Goal: Information Seeking & Learning: Check status

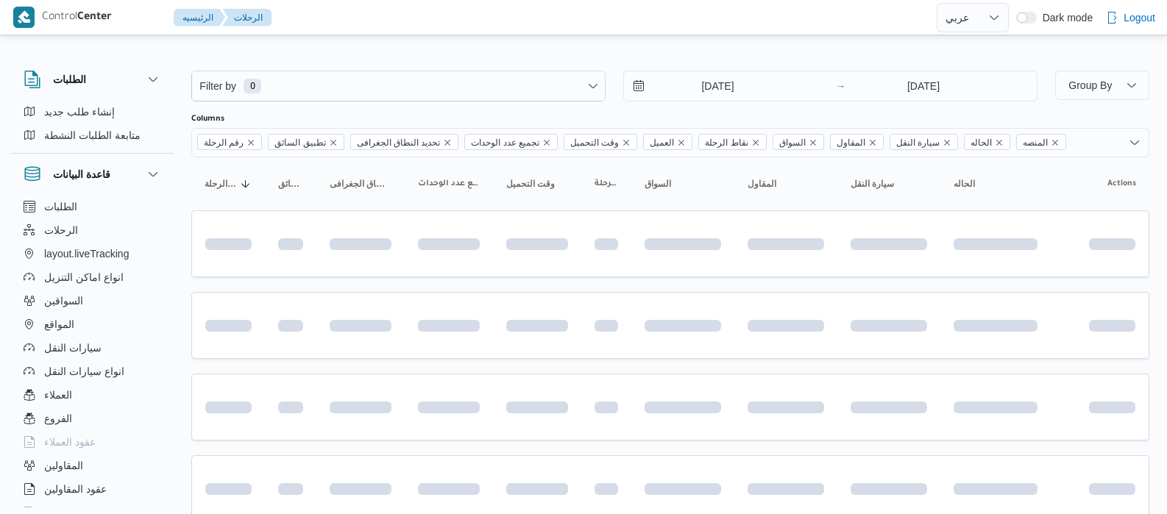
select select "ar"
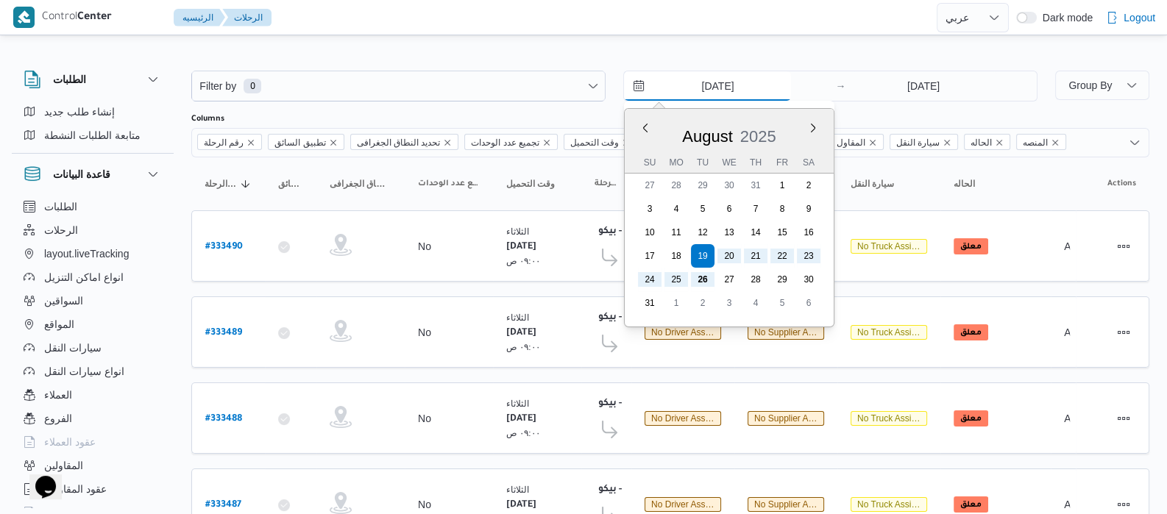
click at [688, 95] on input "[DATE]" at bounding box center [707, 85] width 167 height 29
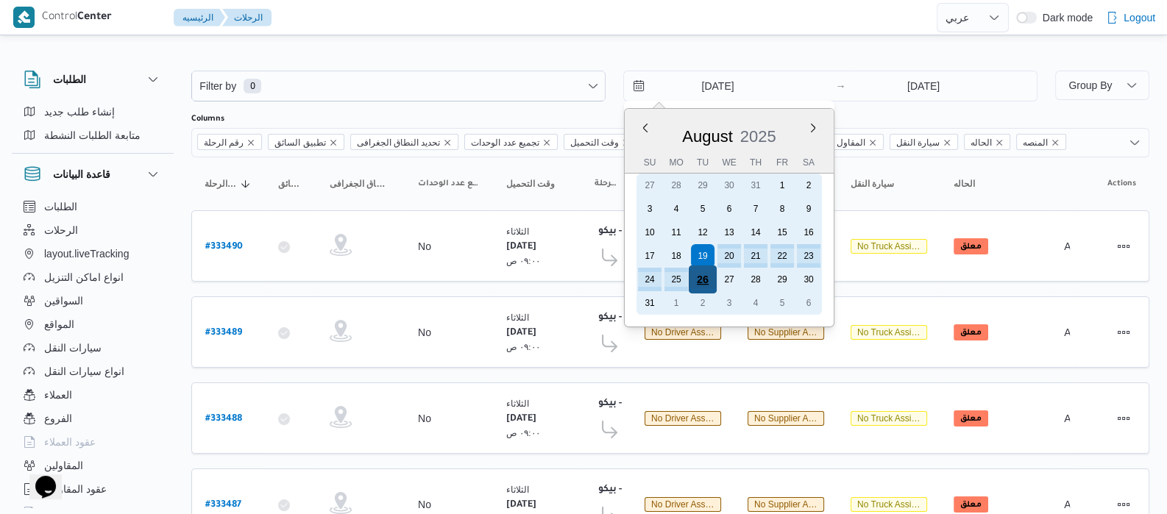
click at [702, 277] on div "26" at bounding box center [702, 280] width 28 height 28
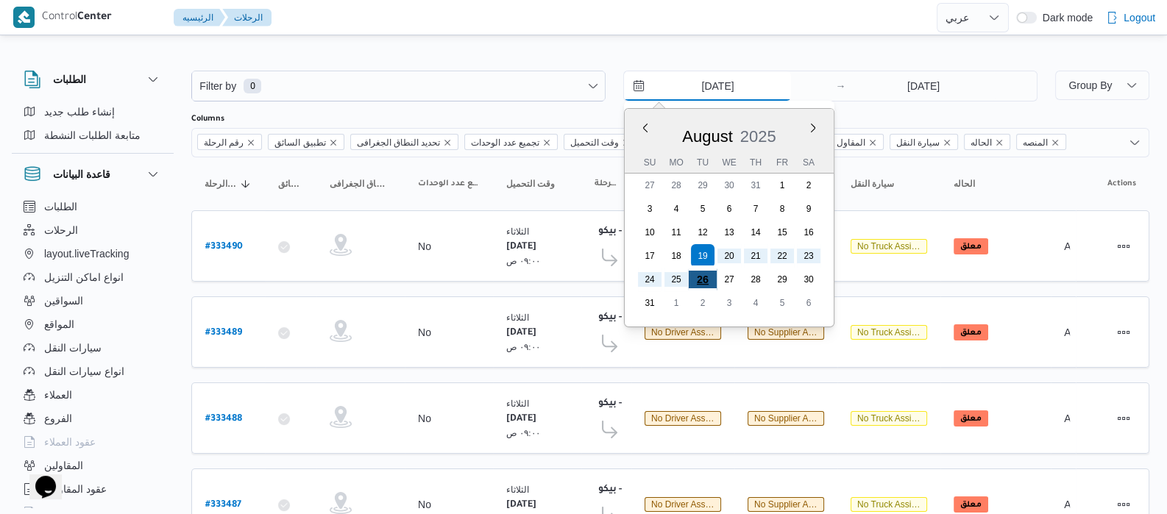
type input "26/8/2025"
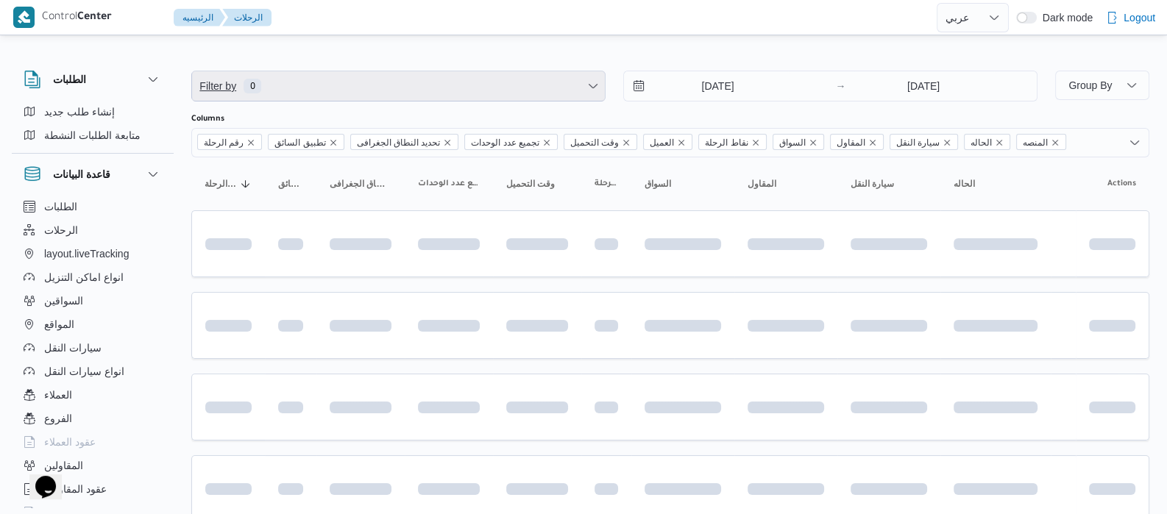
click at [302, 86] on span "Filter by 0" at bounding box center [398, 85] width 413 height 29
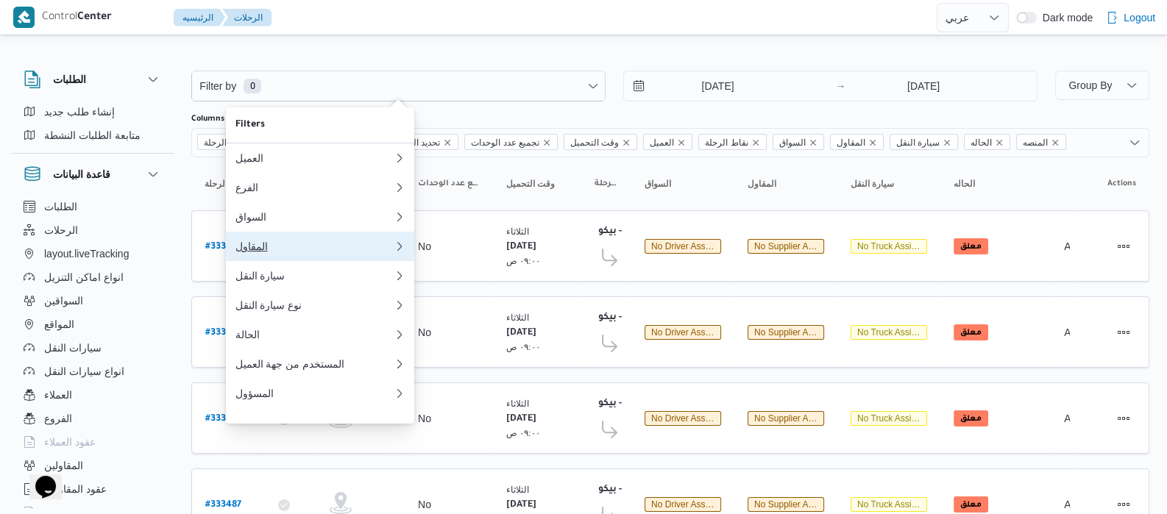
click at [261, 252] on div "المقاول" at bounding box center [314, 247] width 159 height 12
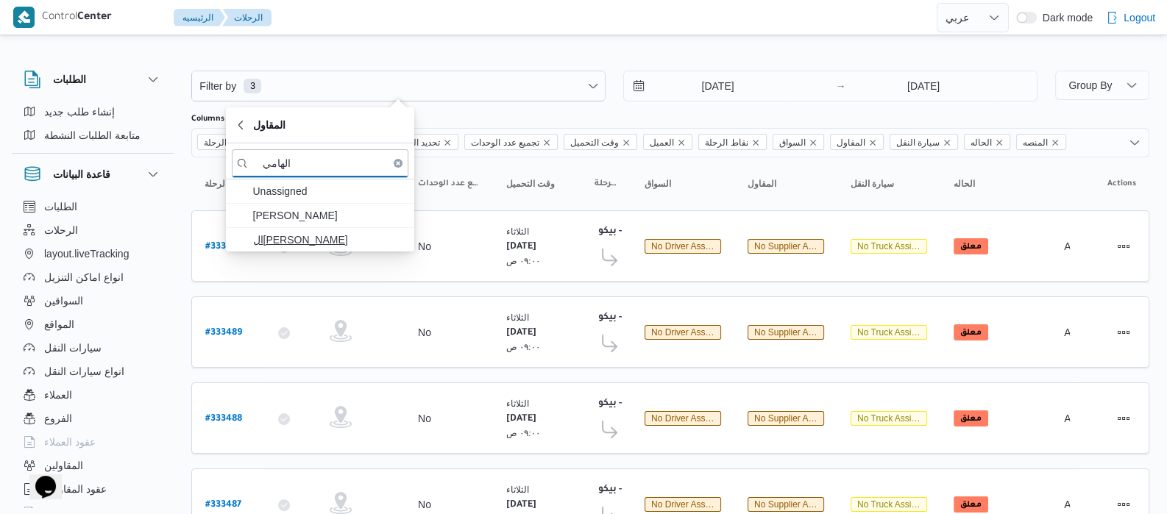
type input "الهامي"
click at [279, 241] on span "ال[PERSON_NAME]" at bounding box center [328, 240] width 153 height 18
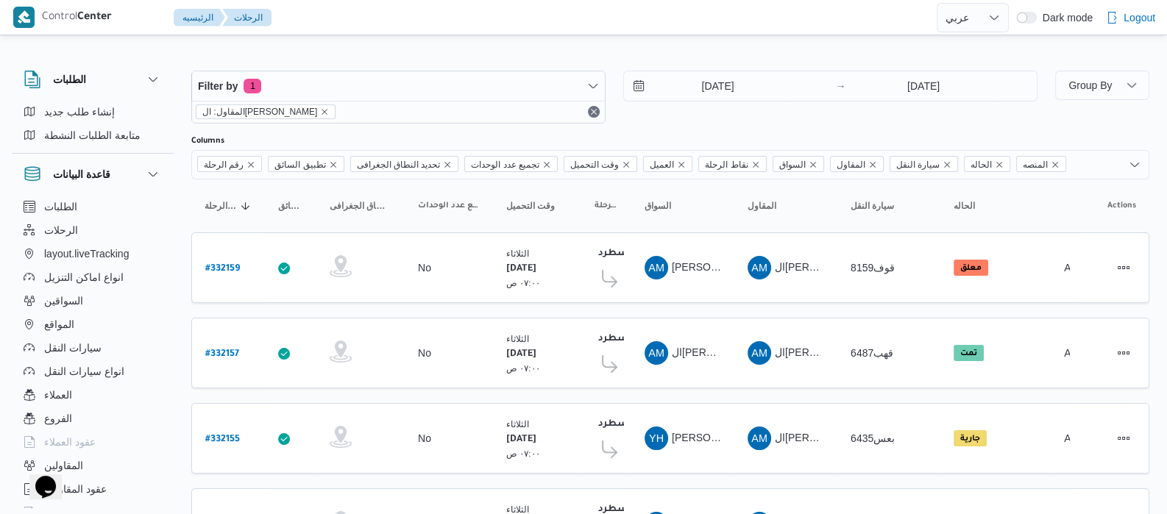
click at [175, 209] on div "الطلبات إنشاء طلب جديد متابعة الطلبات النشطة قاعدة البيانات الطلبات الرحلات lay…" at bounding box center [100, 286] width 177 height 455
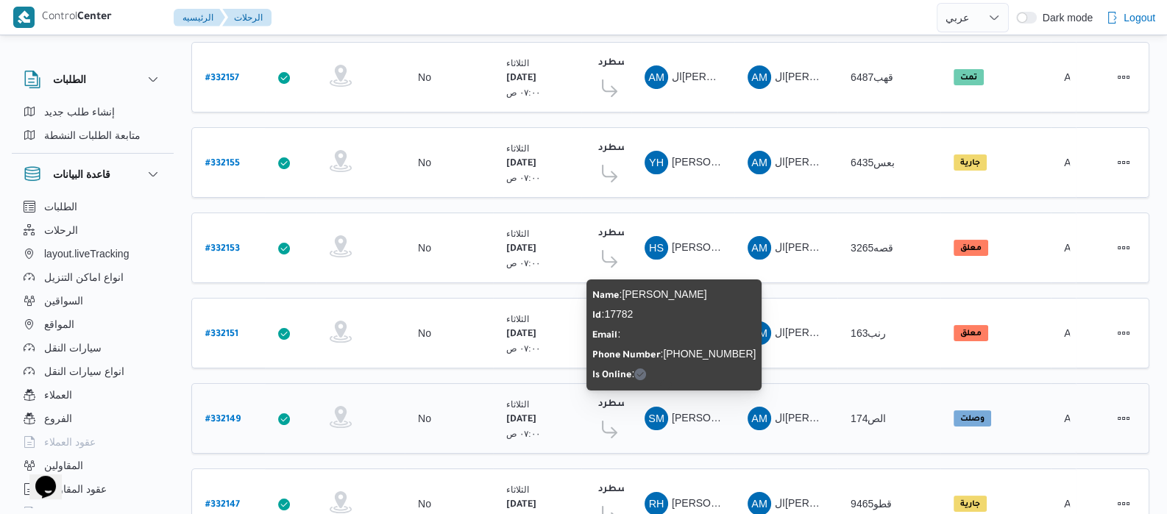
scroll to position [367, 0]
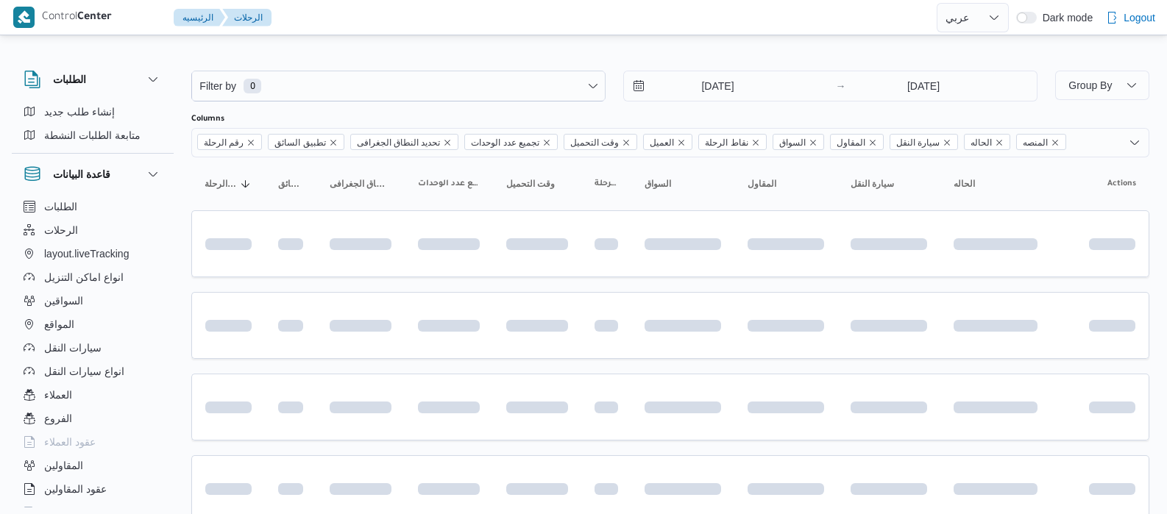
select select "ar"
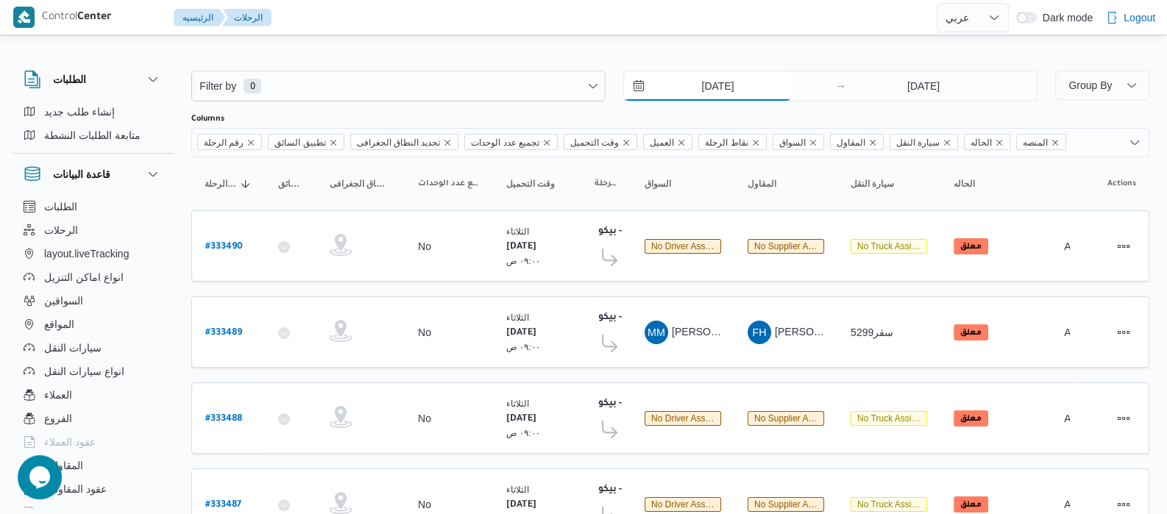
click at [688, 90] on input "19/8/2025" at bounding box center [707, 85] width 167 height 29
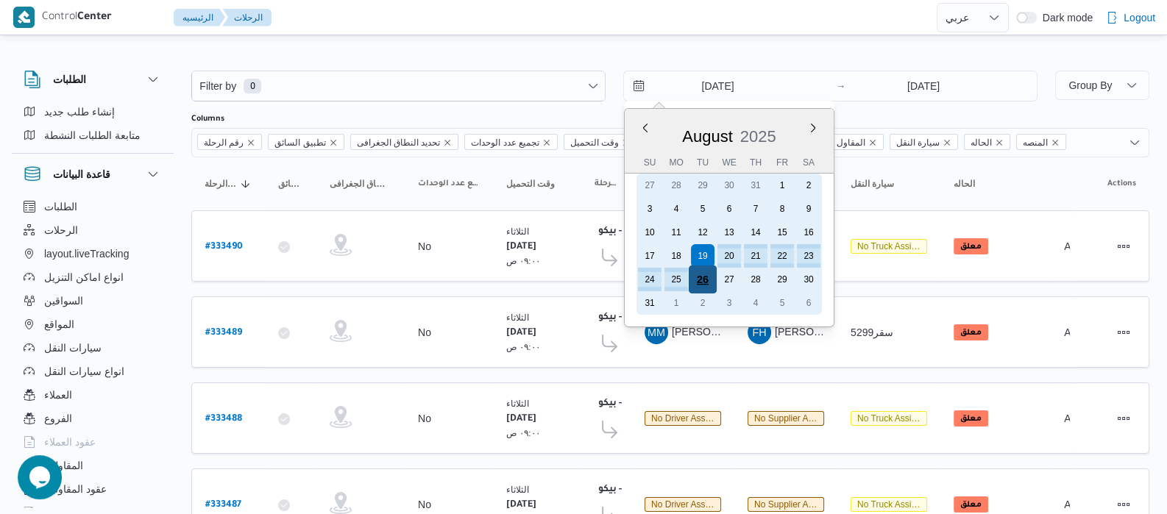
click at [704, 285] on div "26" at bounding box center [702, 280] width 28 height 28
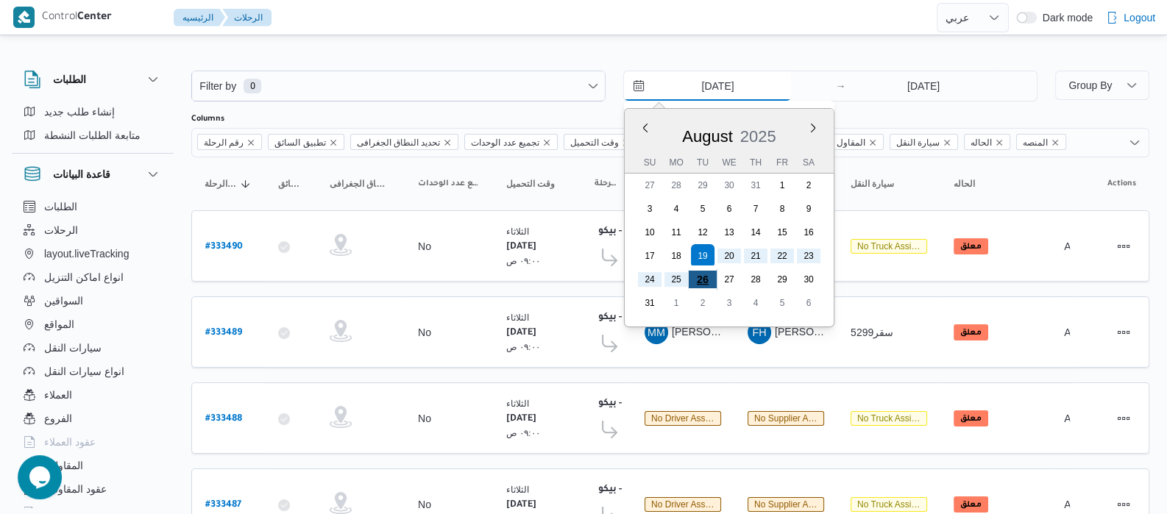
type input "26/8/2025"
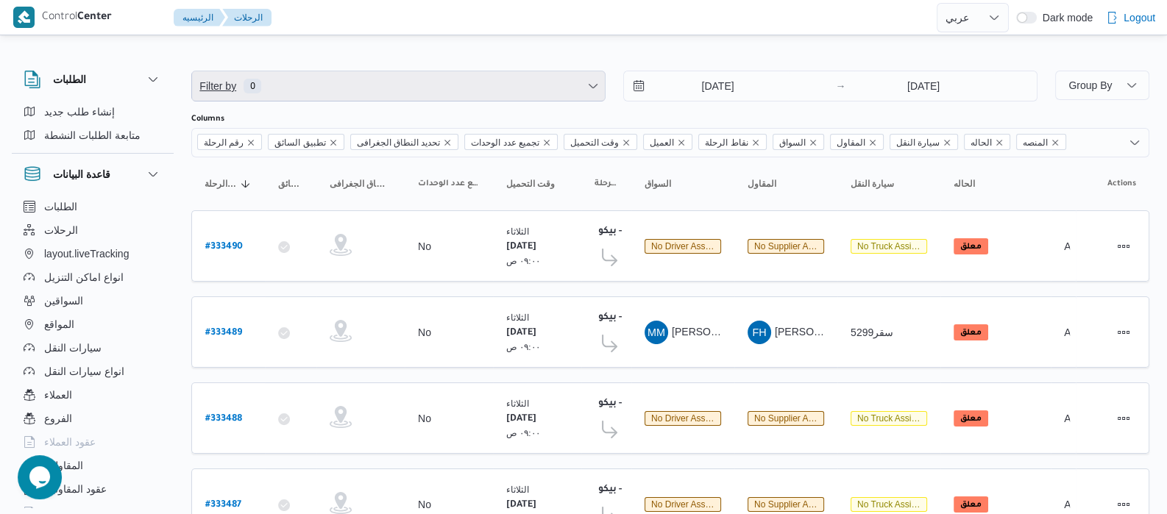
click at [334, 91] on span "Filter by 0" at bounding box center [398, 85] width 413 height 29
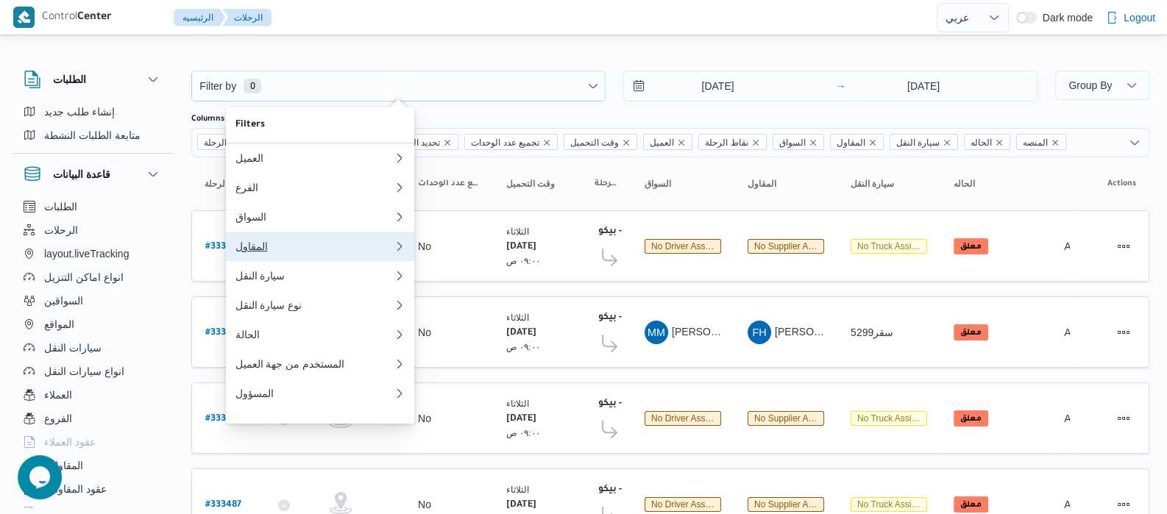
click at [294, 249] on div "المقاول" at bounding box center [314, 247] width 159 height 12
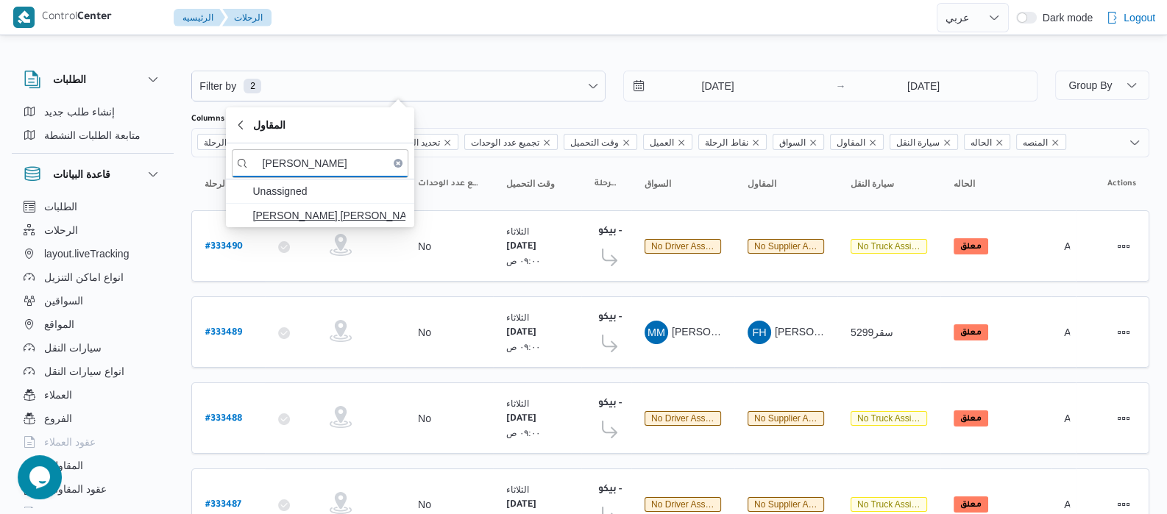
type input "عبدالله عيد"
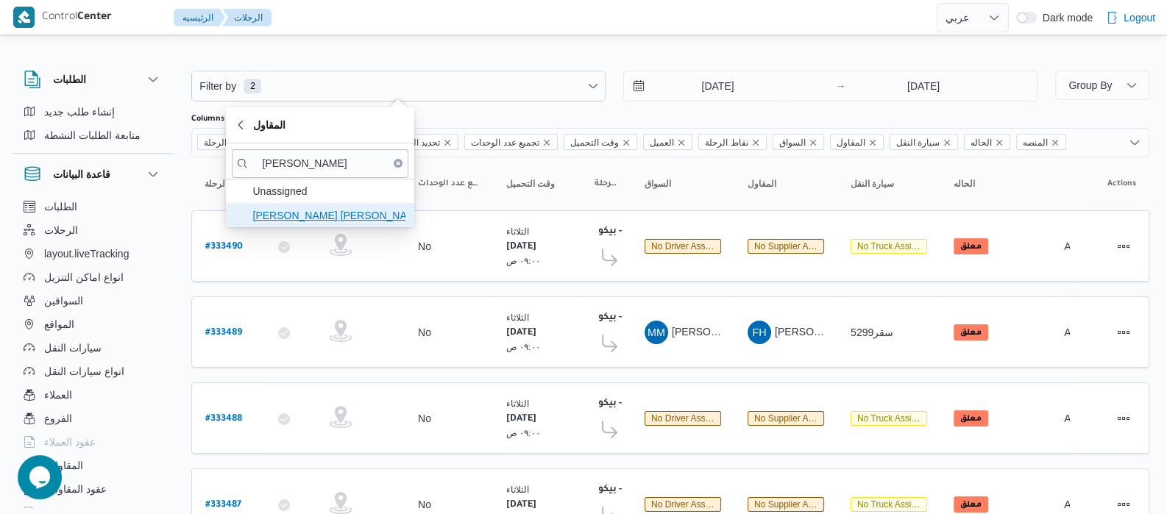
click at [342, 210] on span "عبدالله عيد عبدالسلام عبدالحافظ" at bounding box center [328, 216] width 153 height 18
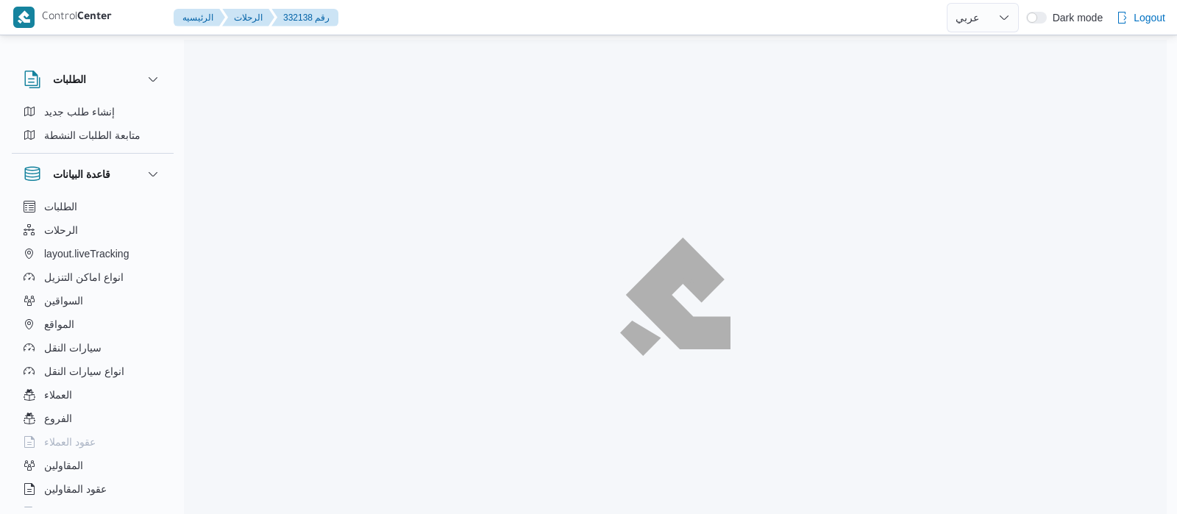
select select "ar"
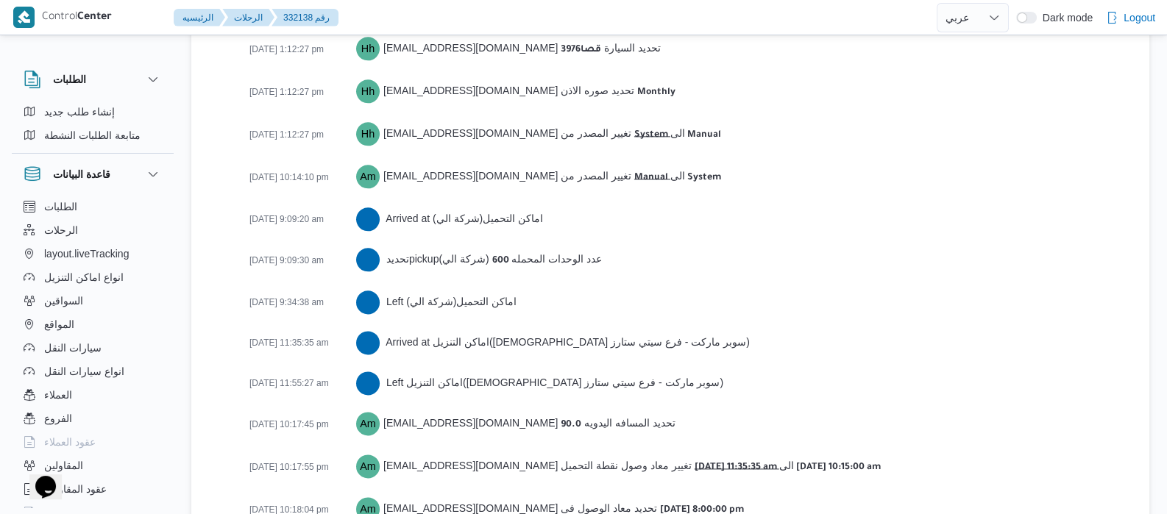
scroll to position [2316, 0]
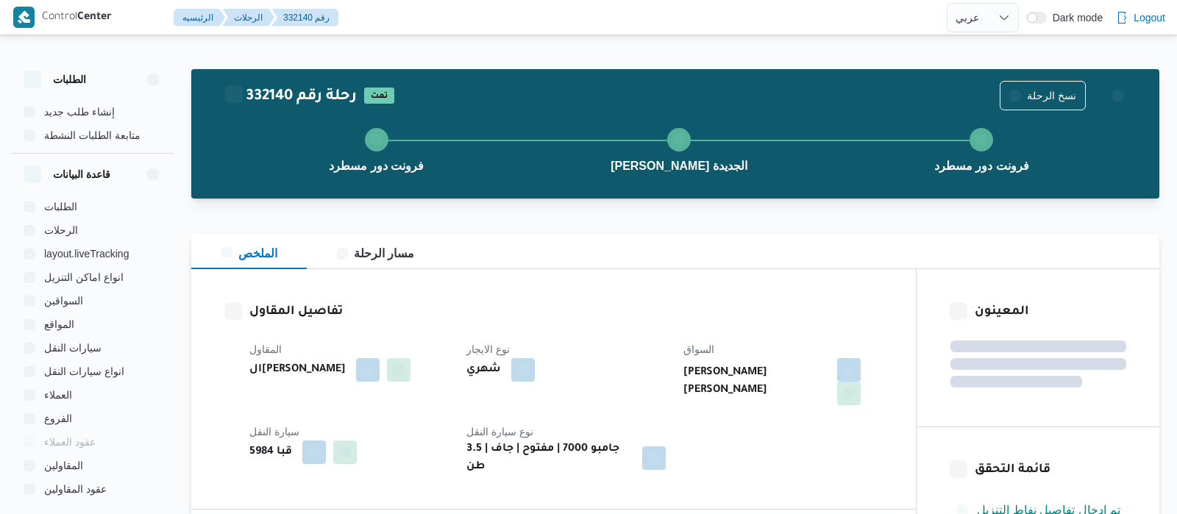
select select "ar"
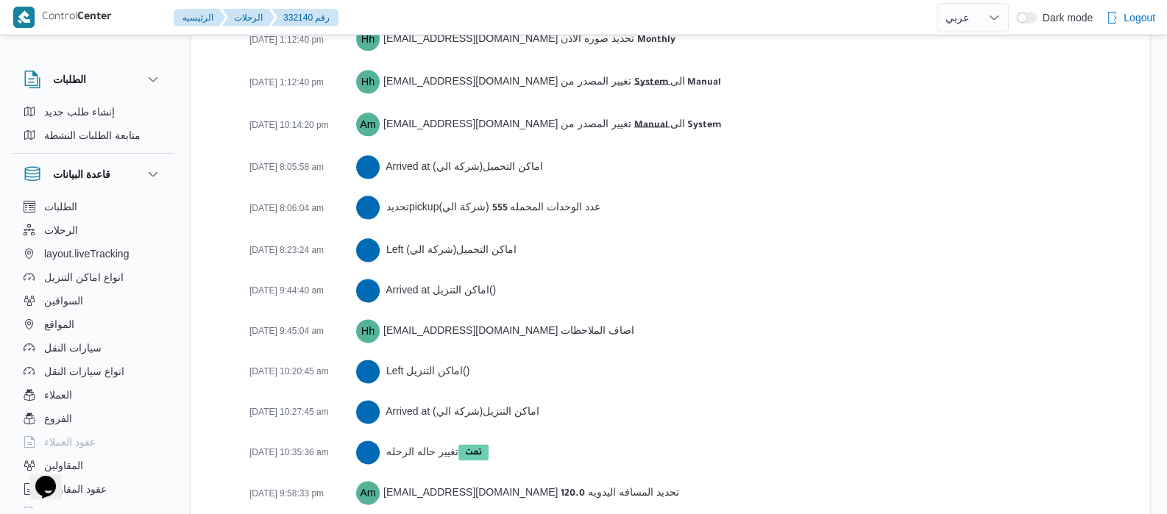
scroll to position [2540, 0]
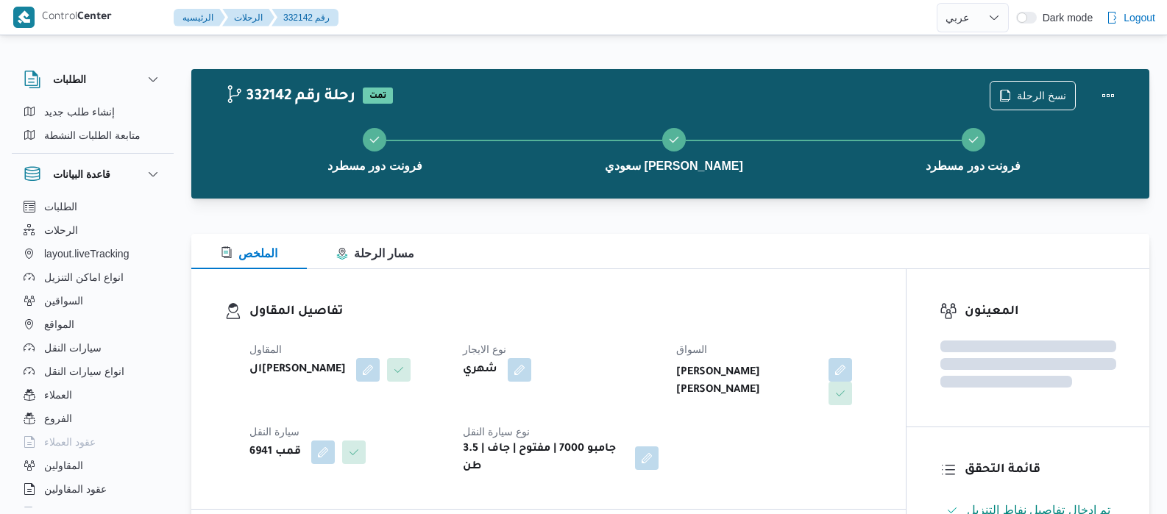
select select "ar"
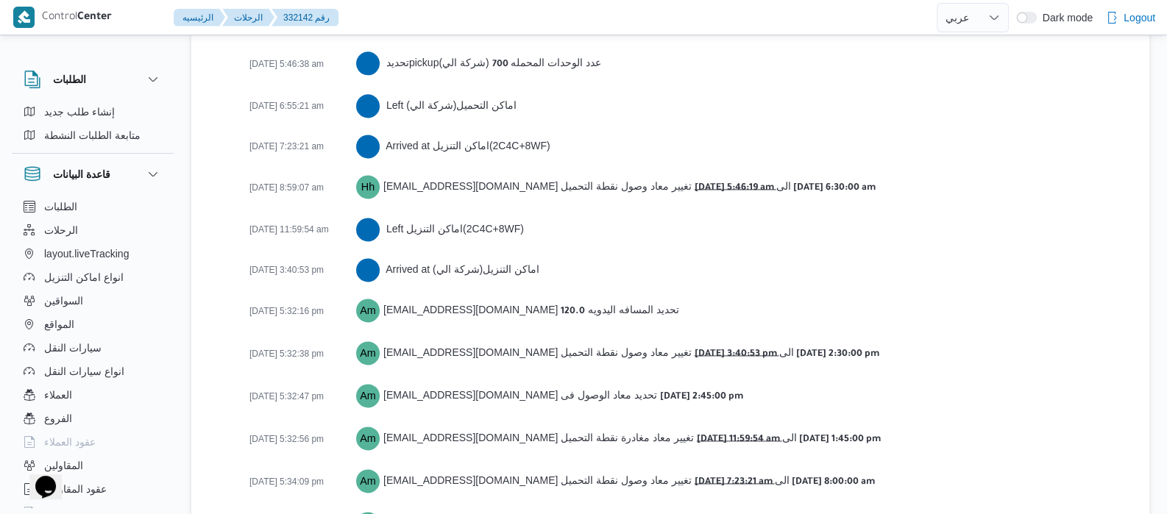
scroll to position [2559, 0]
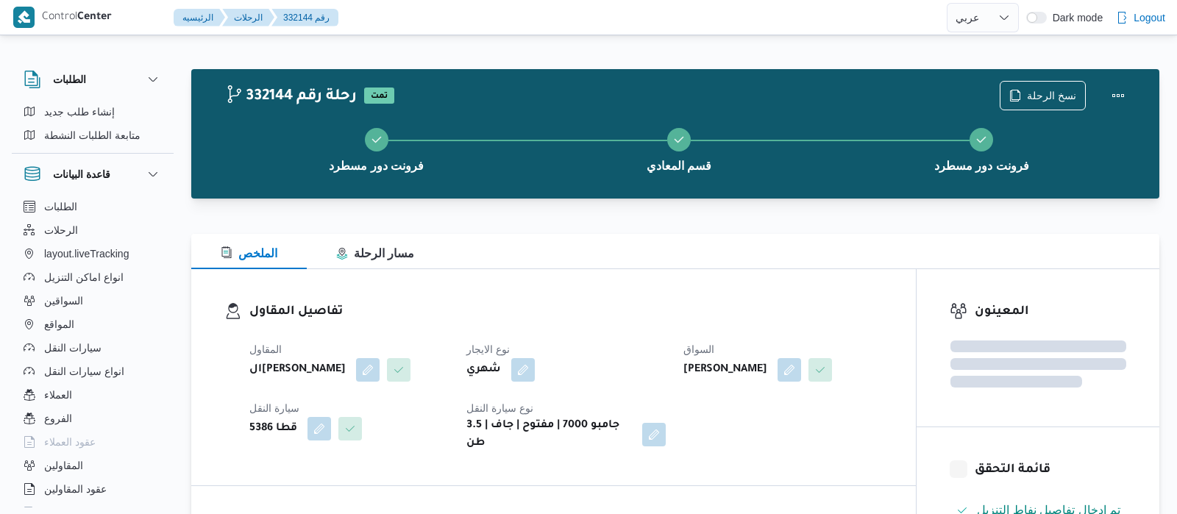
select select "ar"
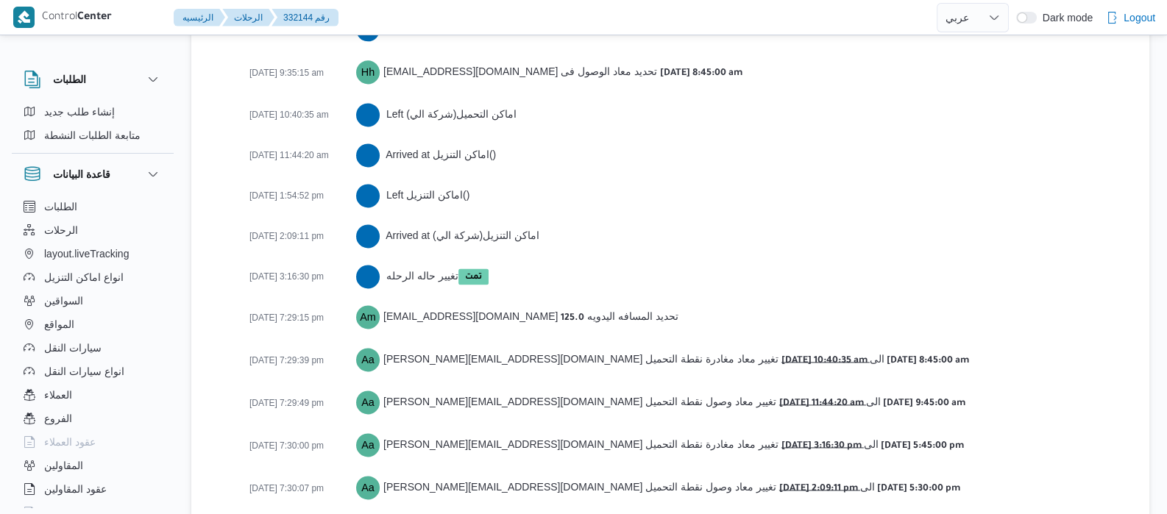
scroll to position [2599, 0]
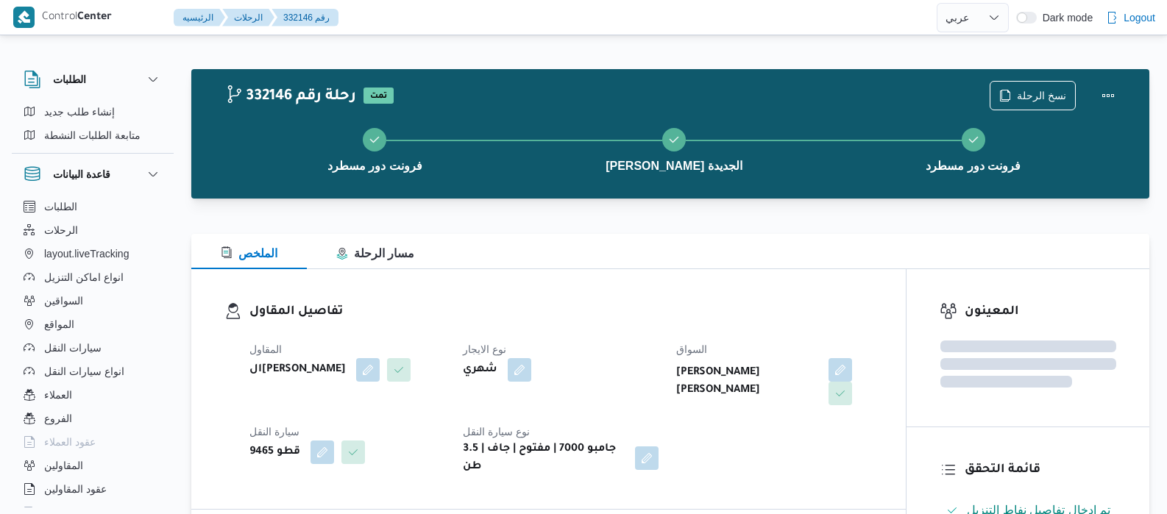
select select "ar"
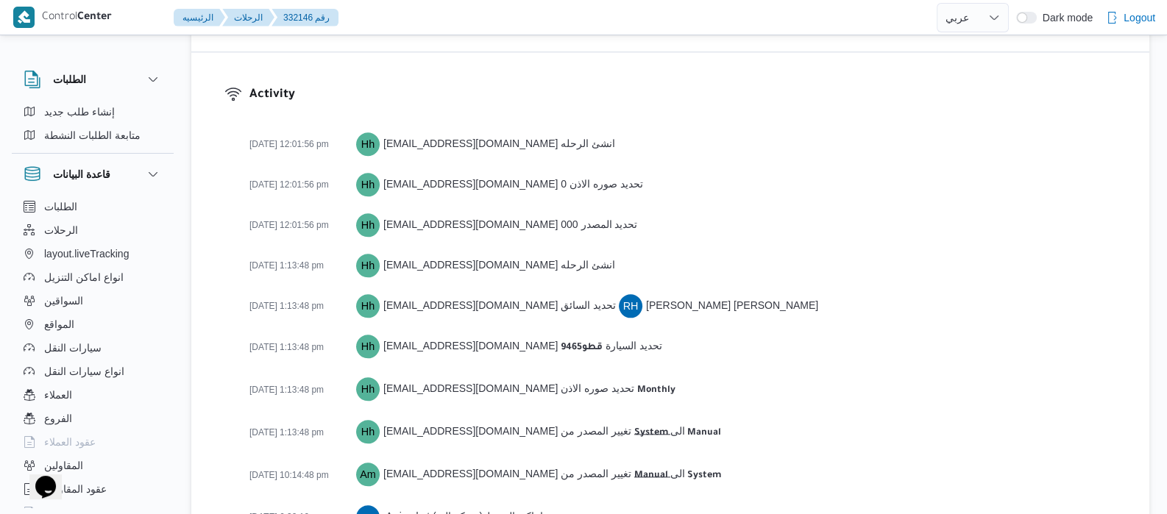
scroll to position [2518, 0]
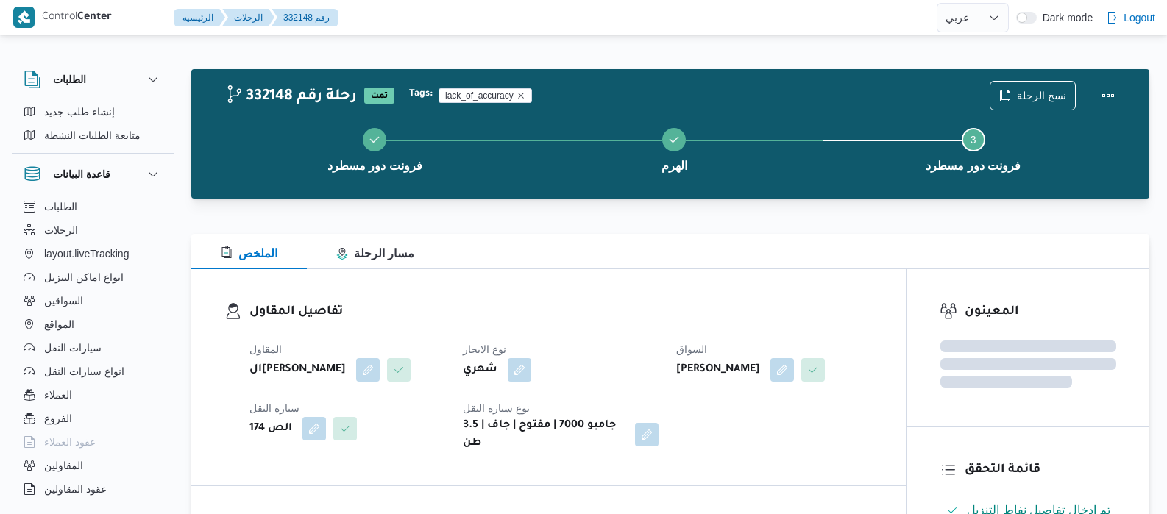
select select "ar"
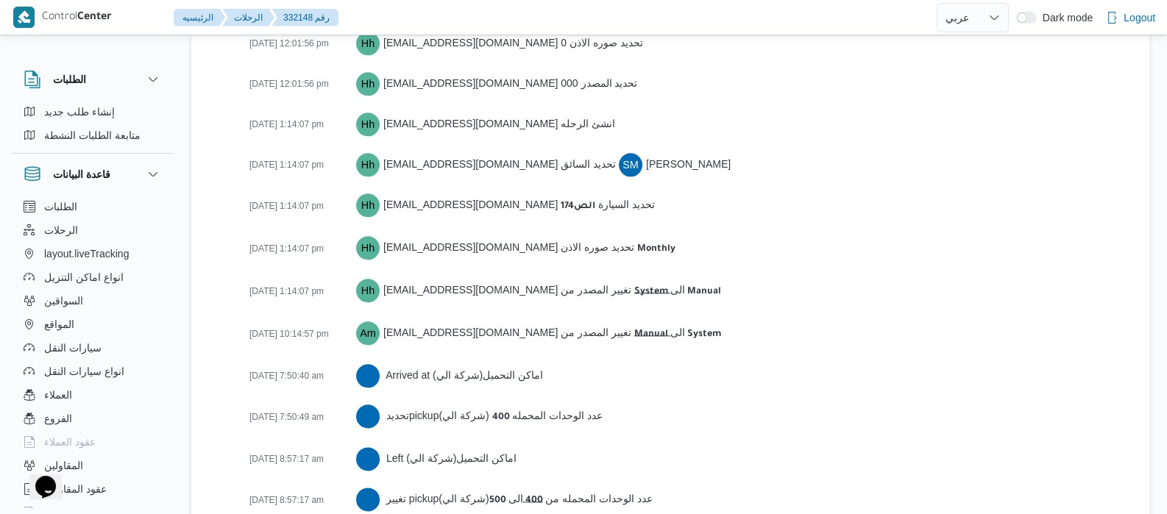
scroll to position [2559, 0]
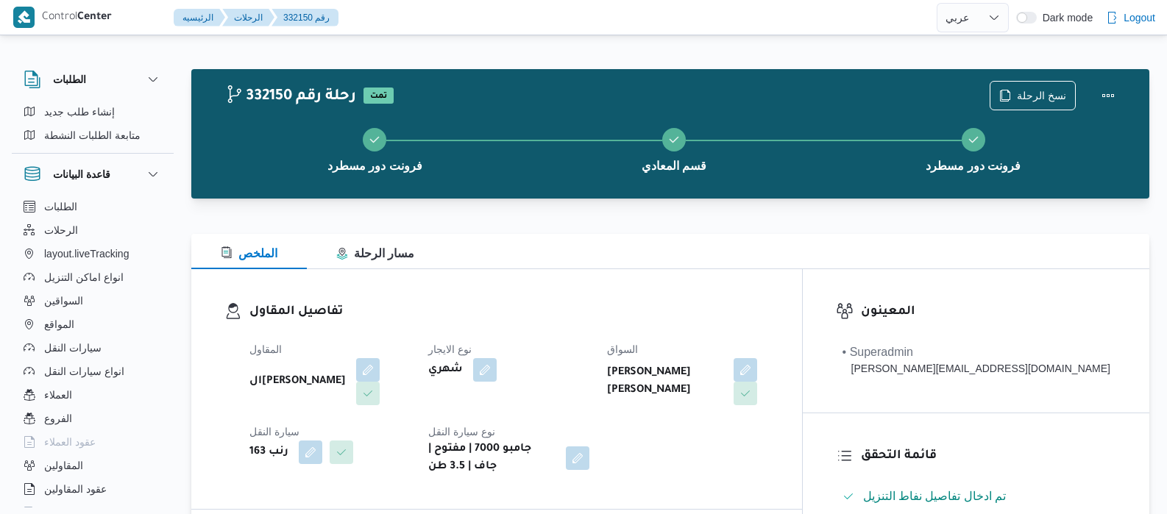
select select "ar"
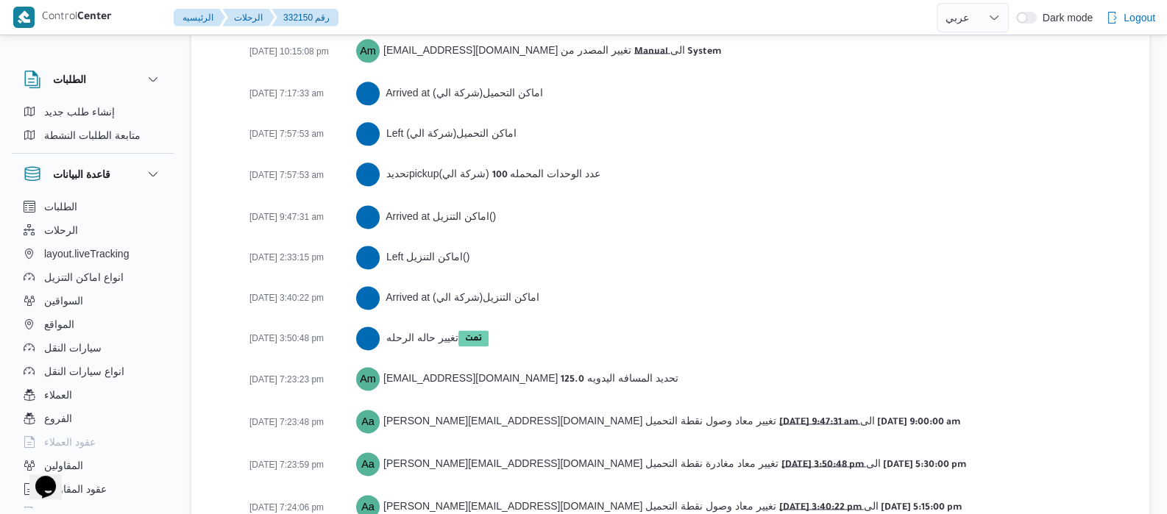
scroll to position [2540, 0]
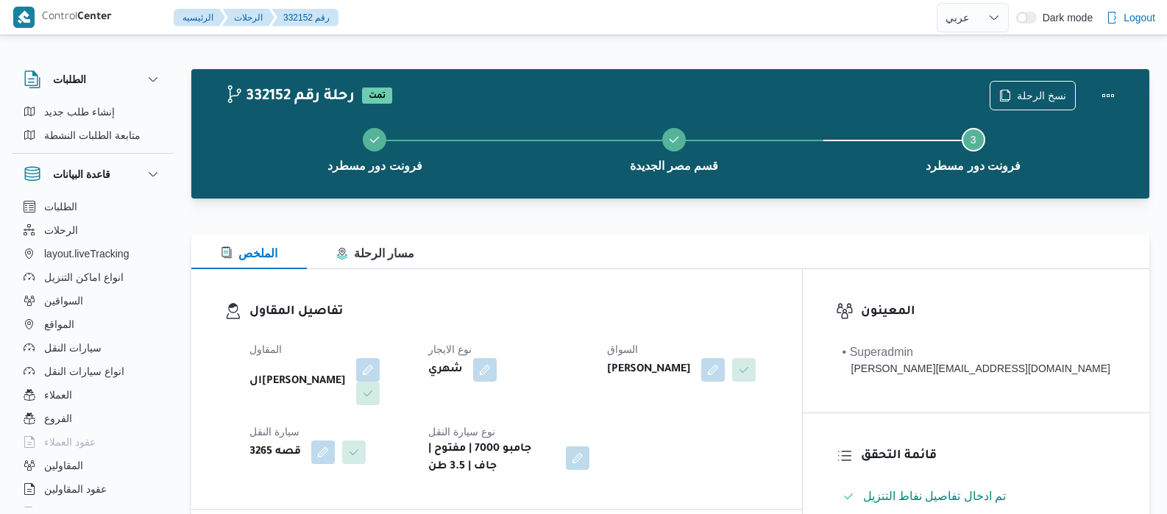
select select "ar"
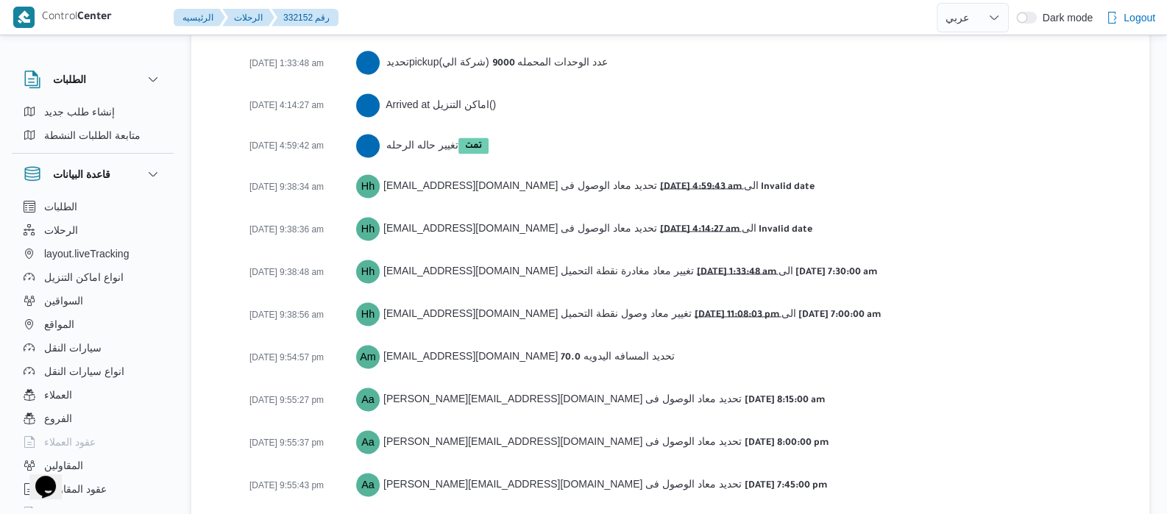
scroll to position [2624, 0]
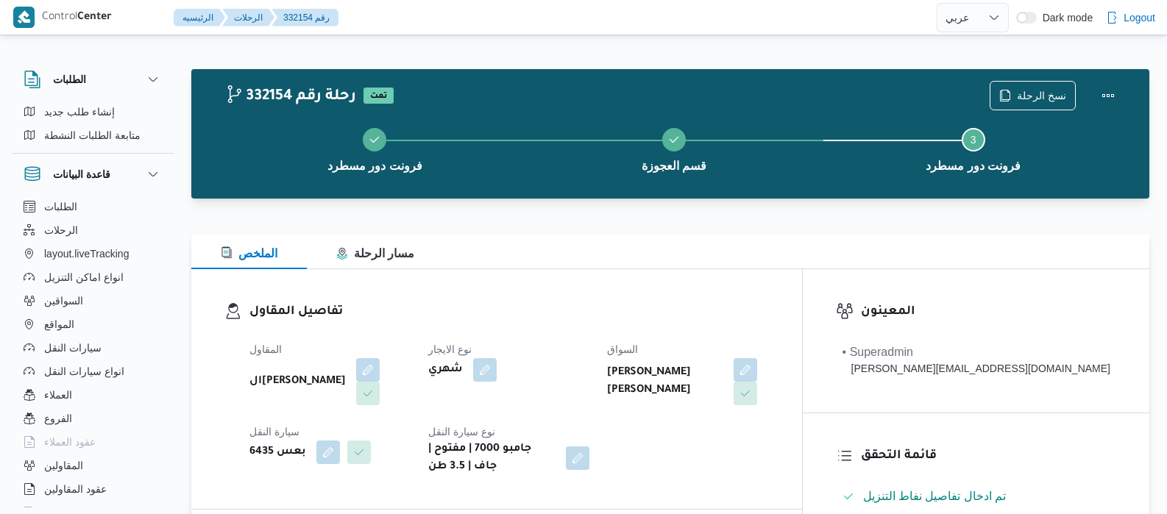
select select "ar"
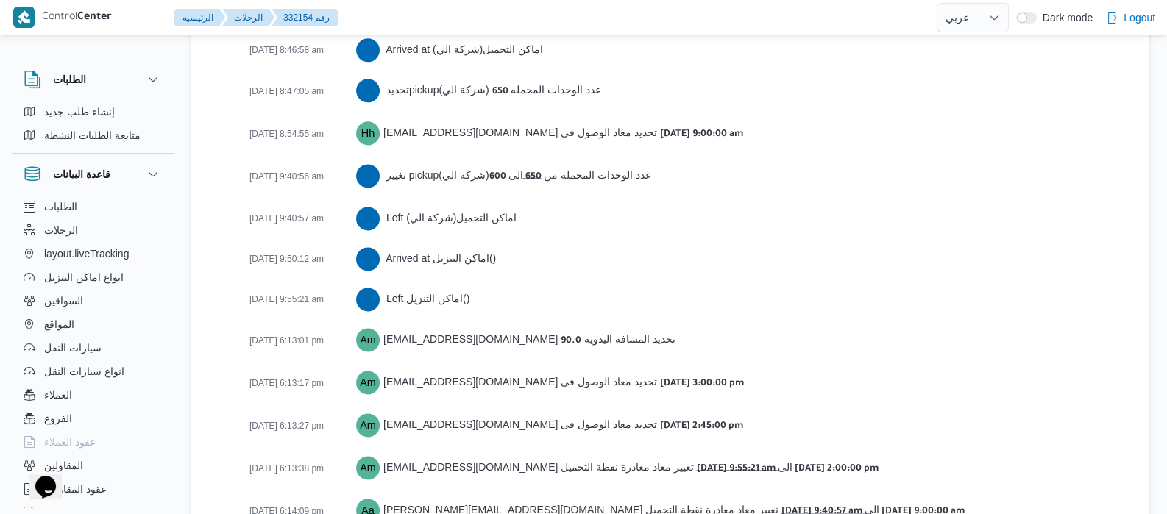
scroll to position [2399, 0]
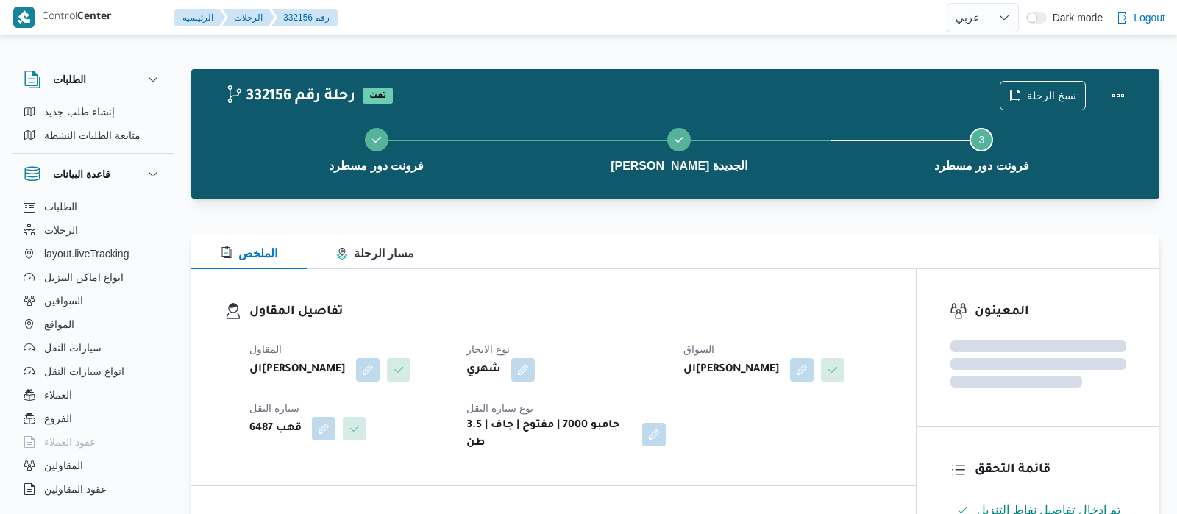
select select "ar"
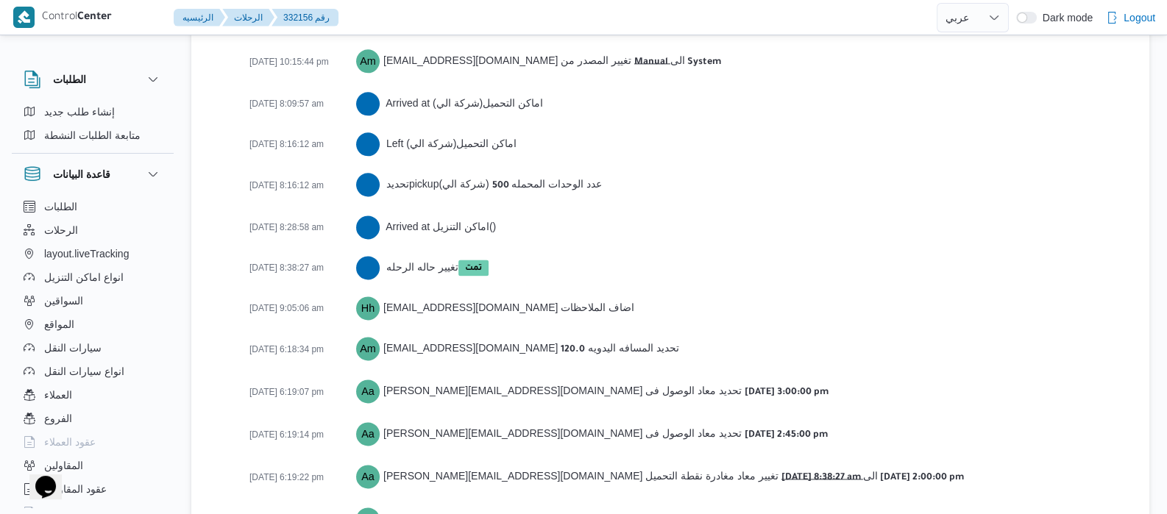
scroll to position [2477, 0]
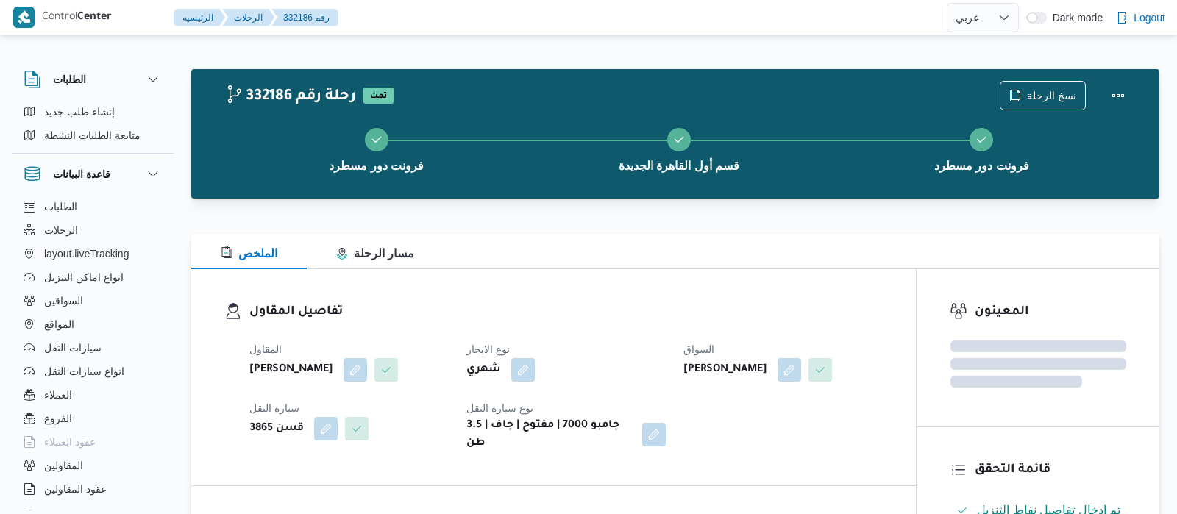
select select "ar"
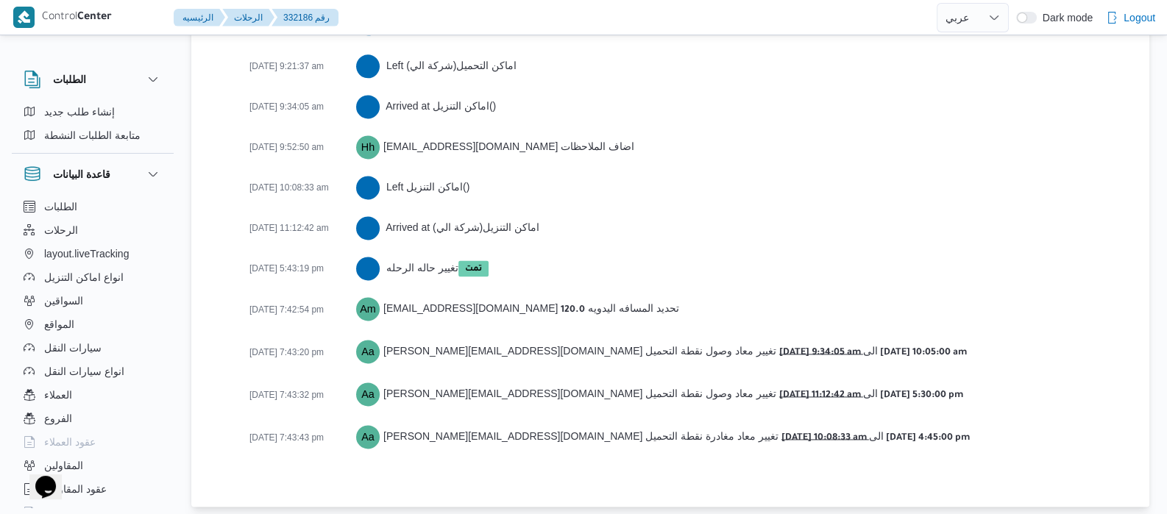
scroll to position [2540, 0]
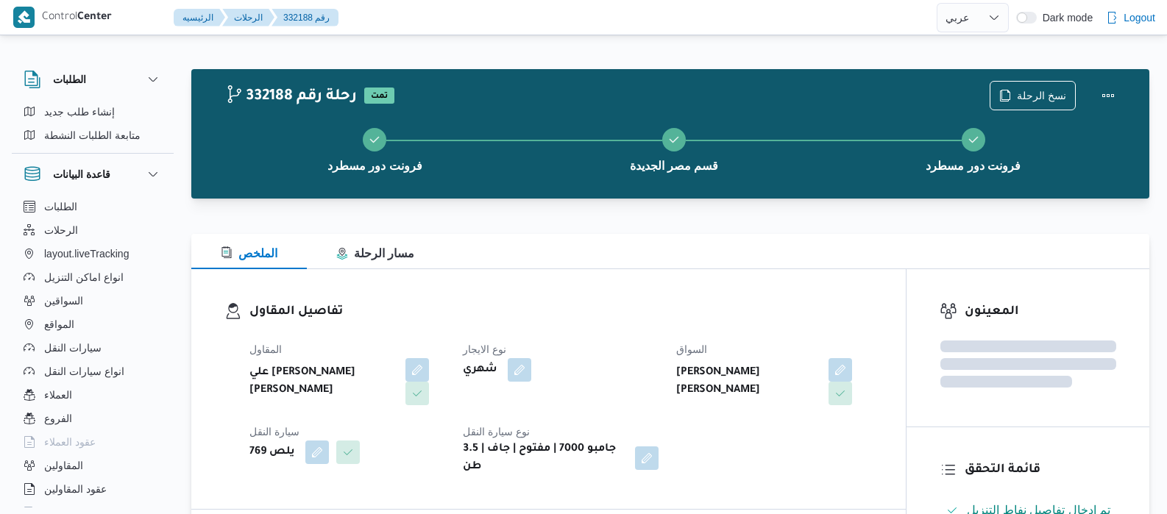
select select "ar"
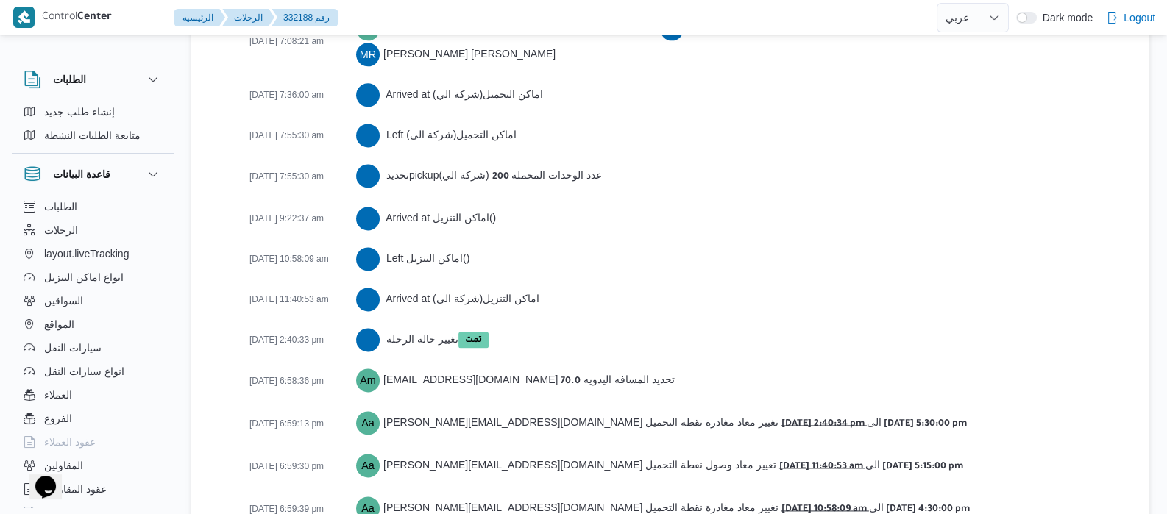
scroll to position [2540, 0]
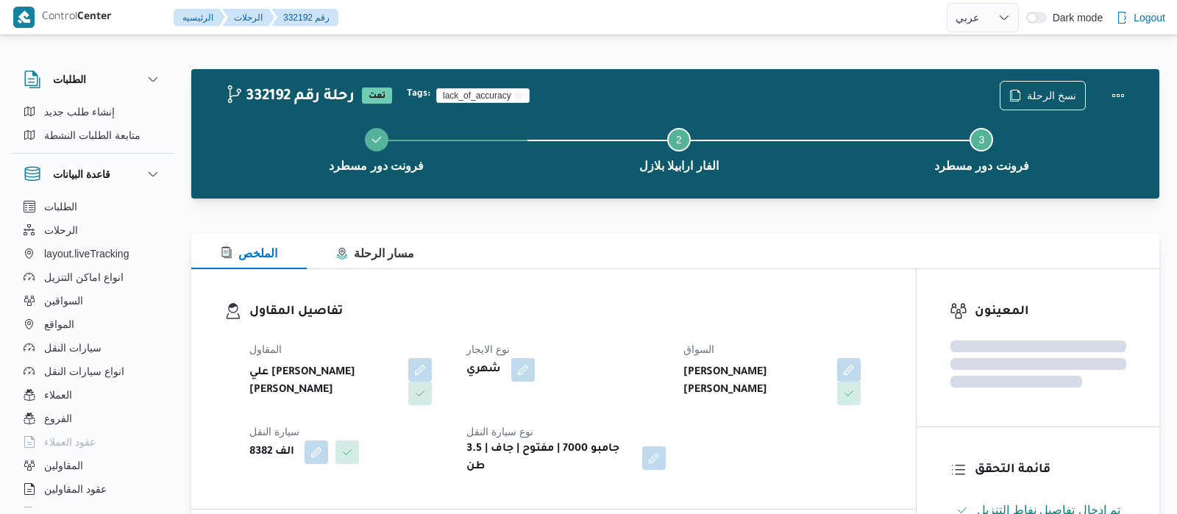
select select "ar"
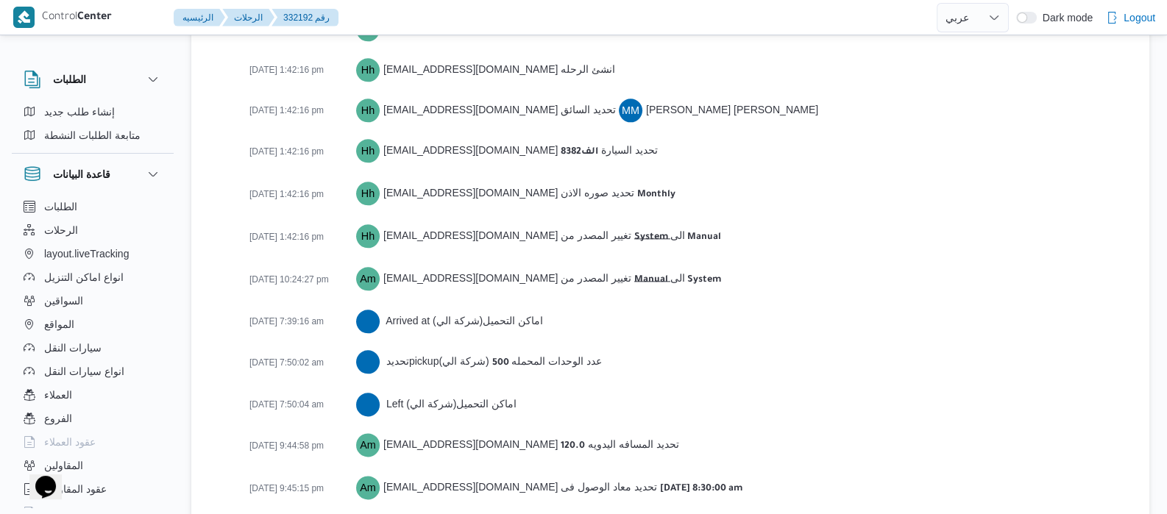
scroll to position [2419, 0]
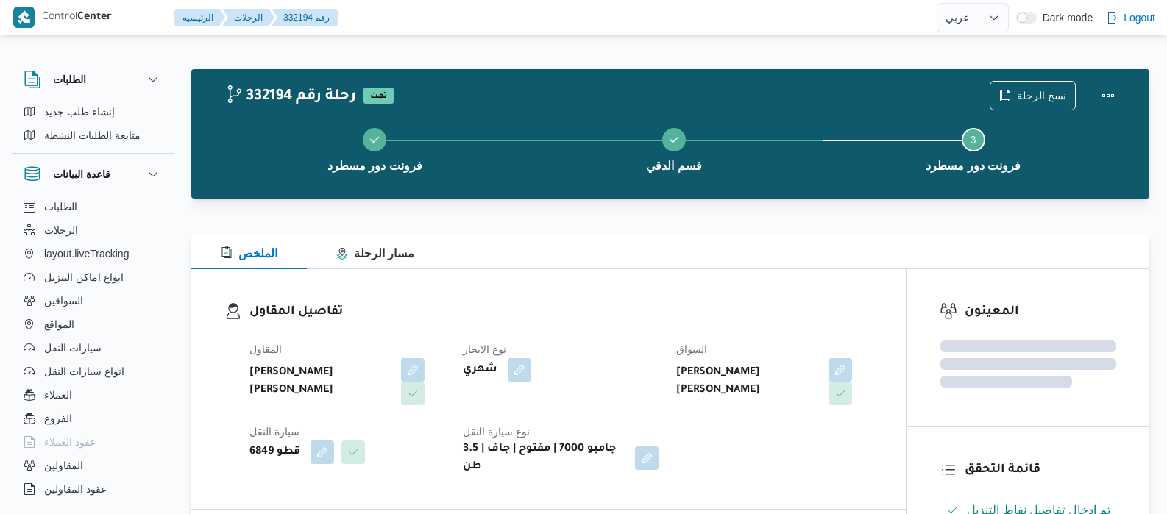
select select "ar"
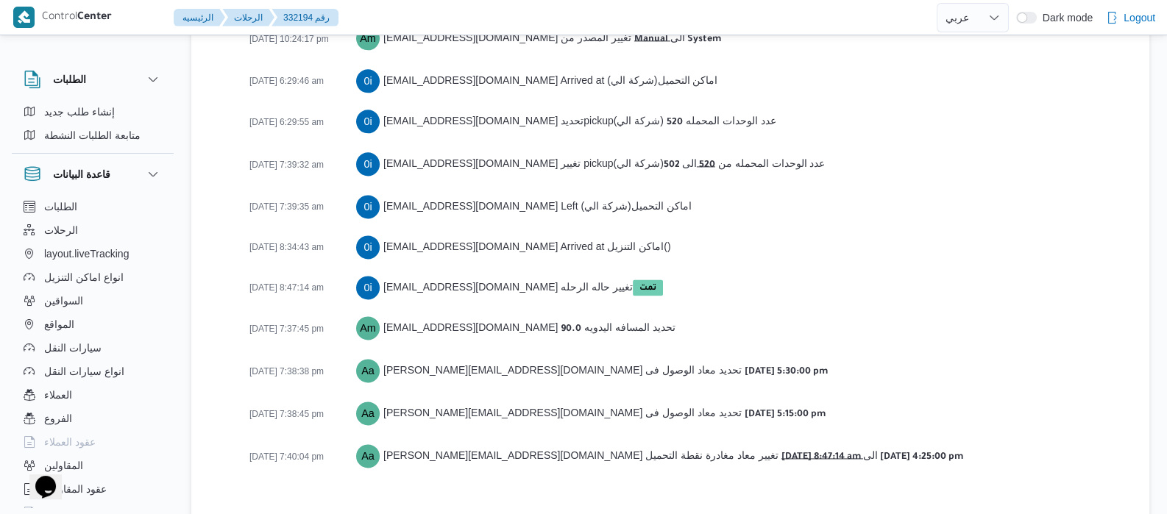
scroll to position [2460, 0]
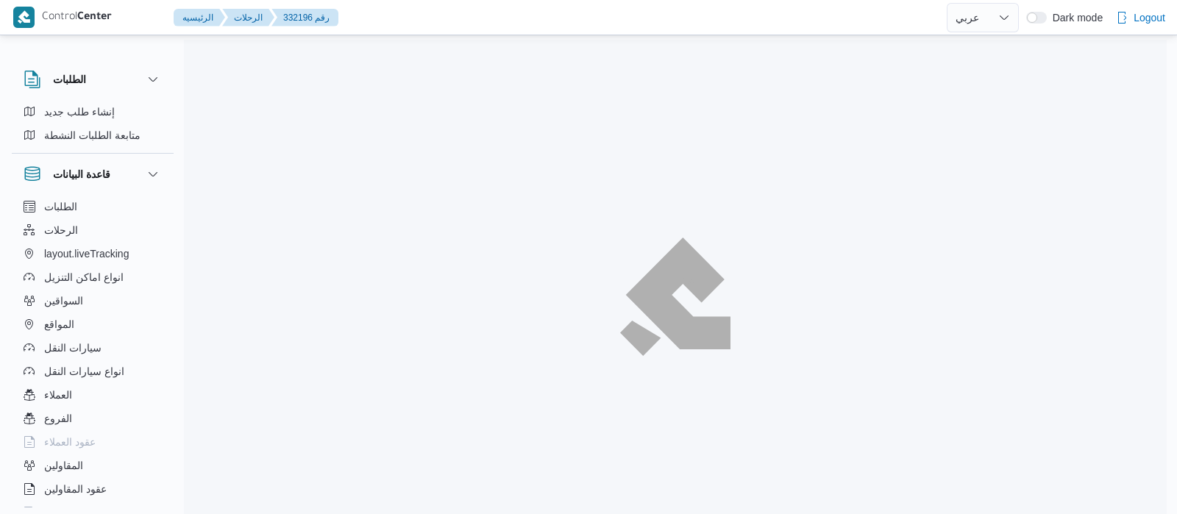
select select "ar"
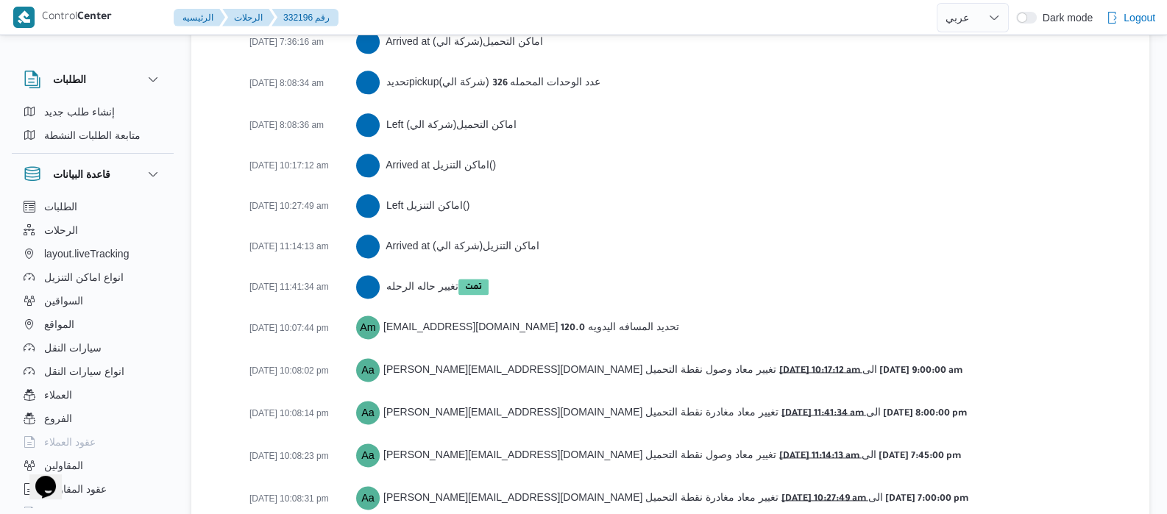
scroll to position [2419, 0]
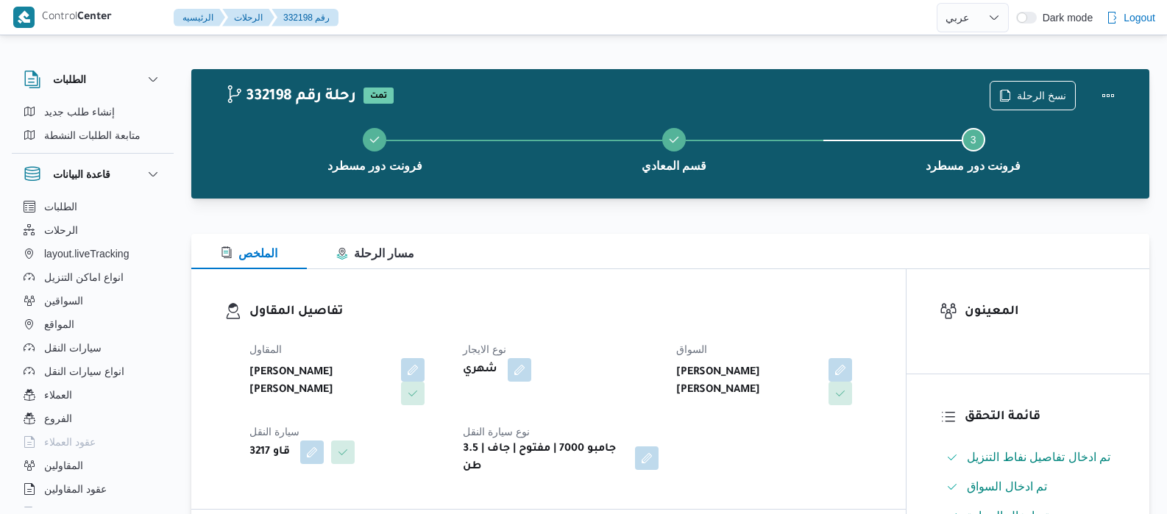
select select "ar"
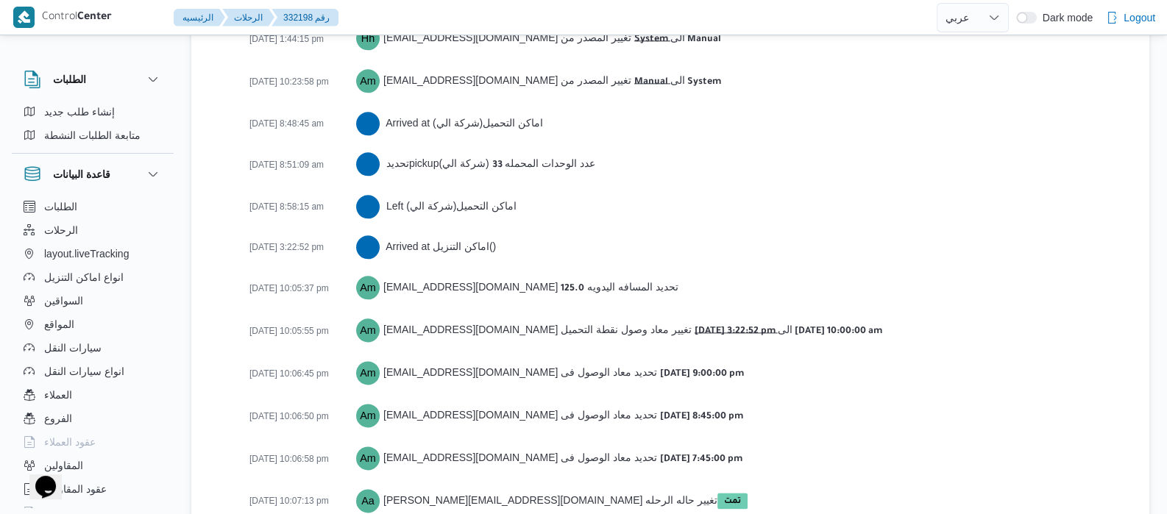
scroll to position [2338, 0]
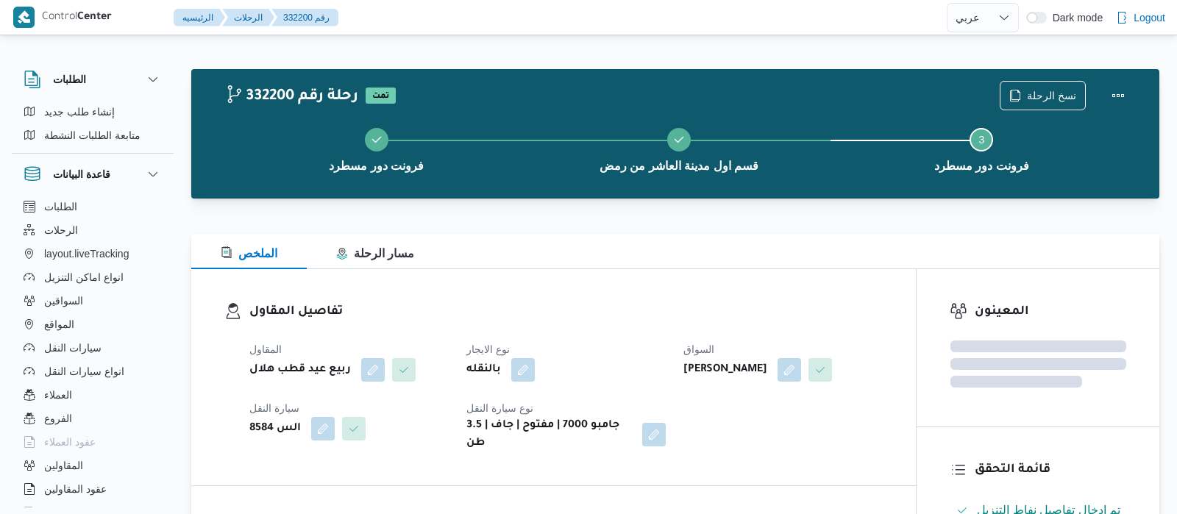
select select "ar"
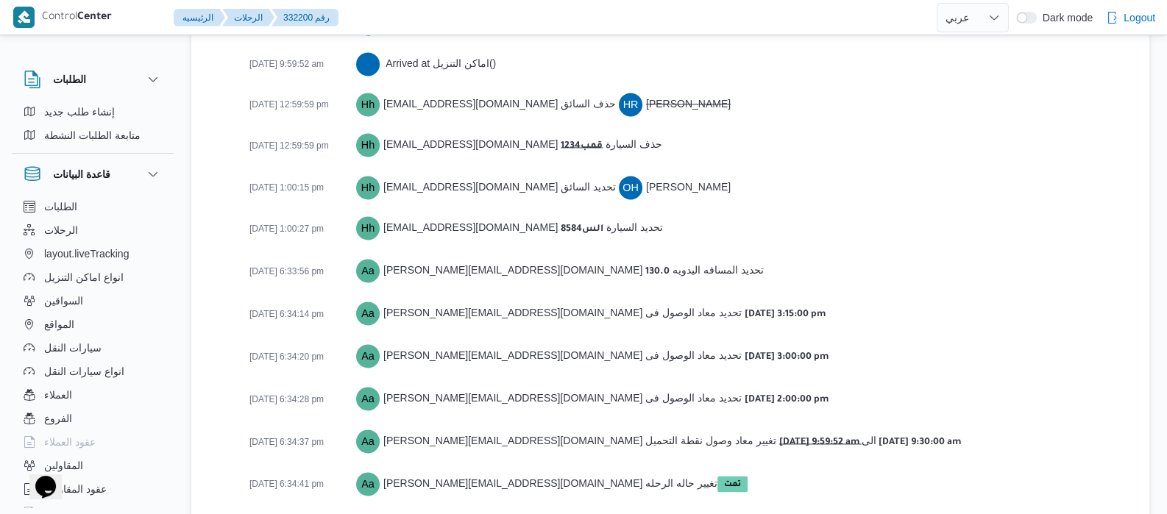
scroll to position [2415, 0]
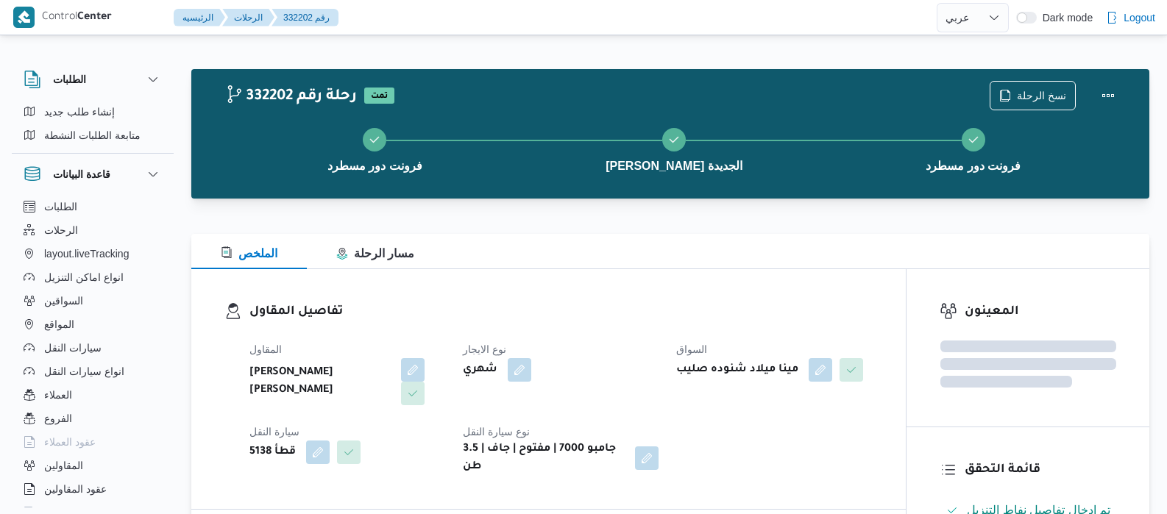
select select "ar"
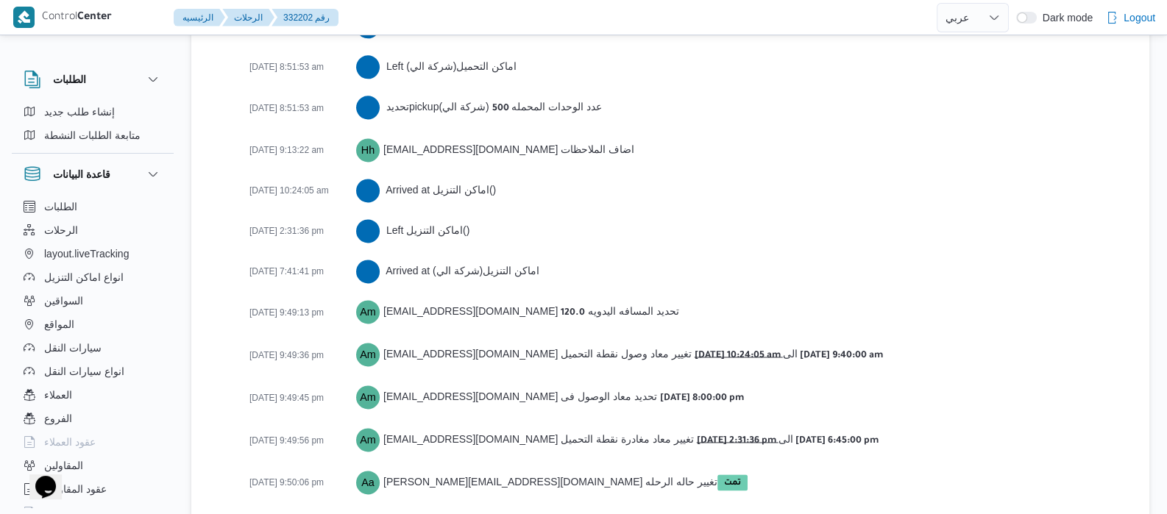
scroll to position [2540, 0]
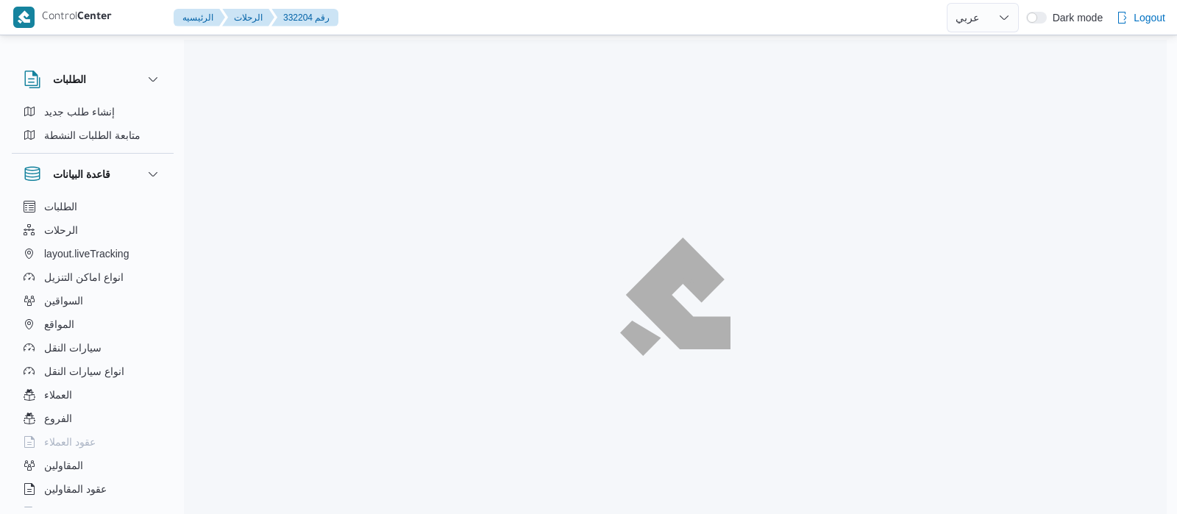
select select "ar"
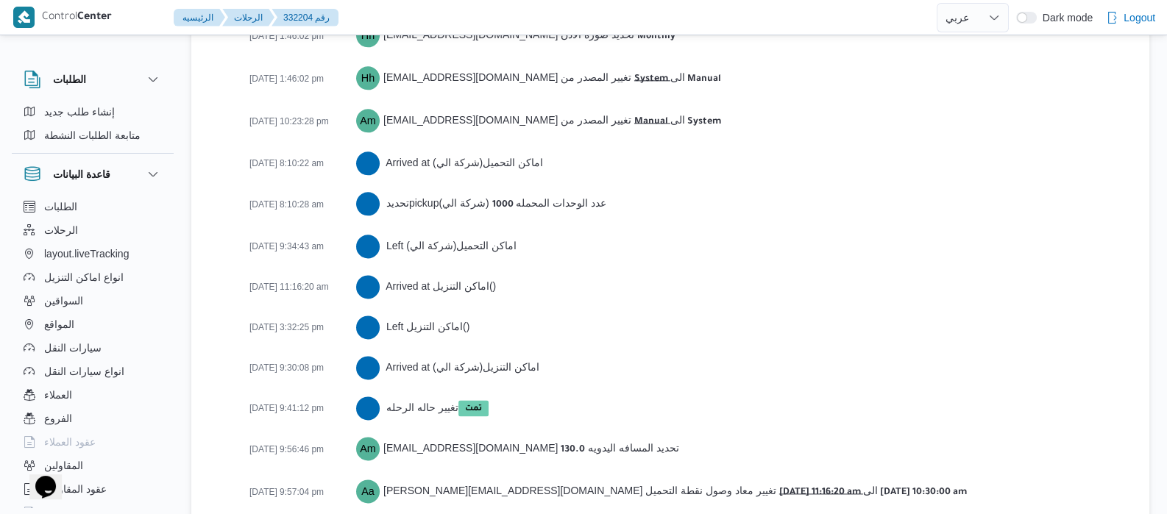
scroll to position [2459, 0]
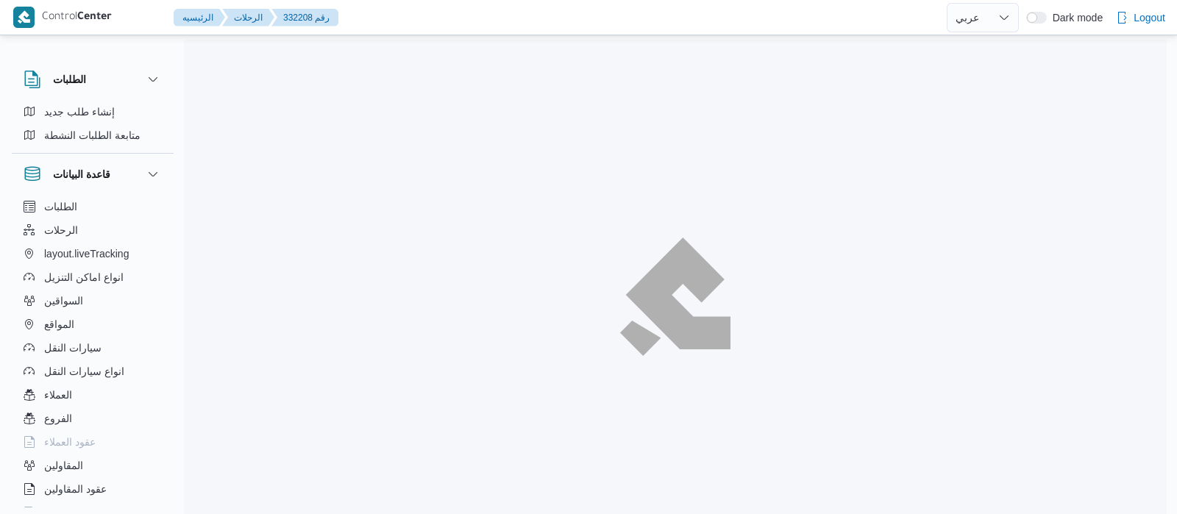
select select "ar"
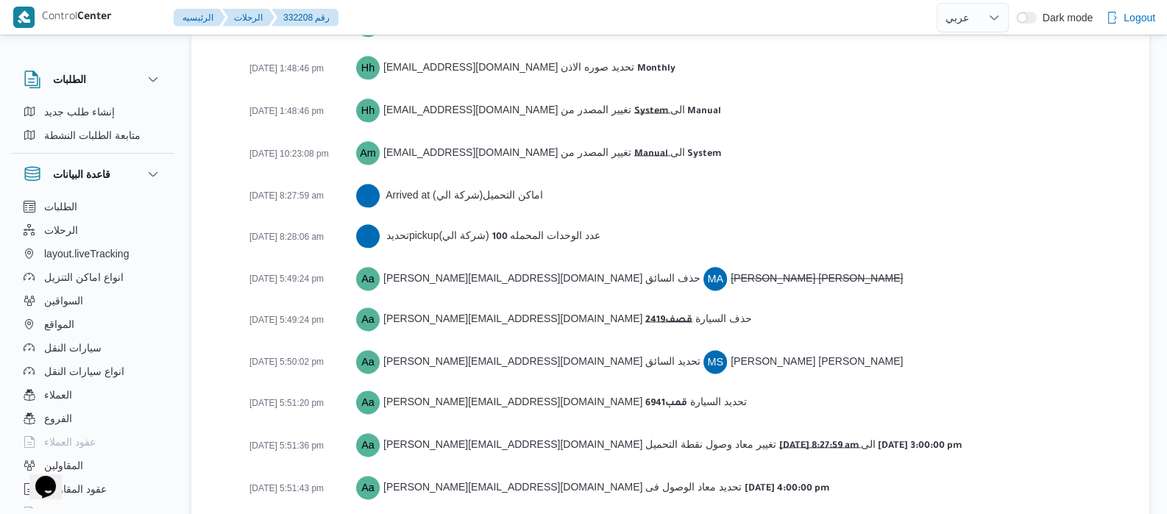
scroll to position [2257, 0]
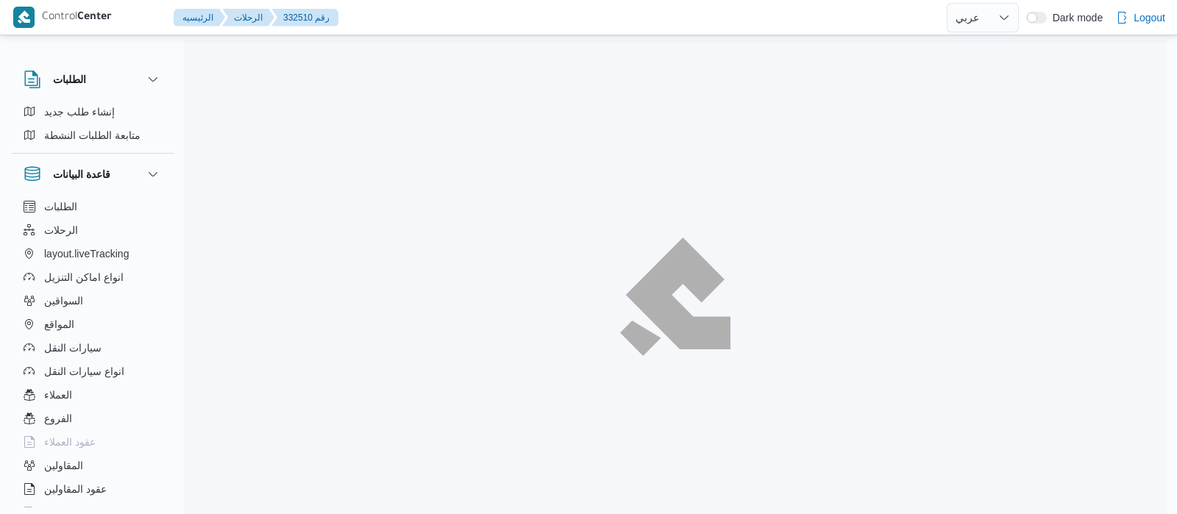
select select "ar"
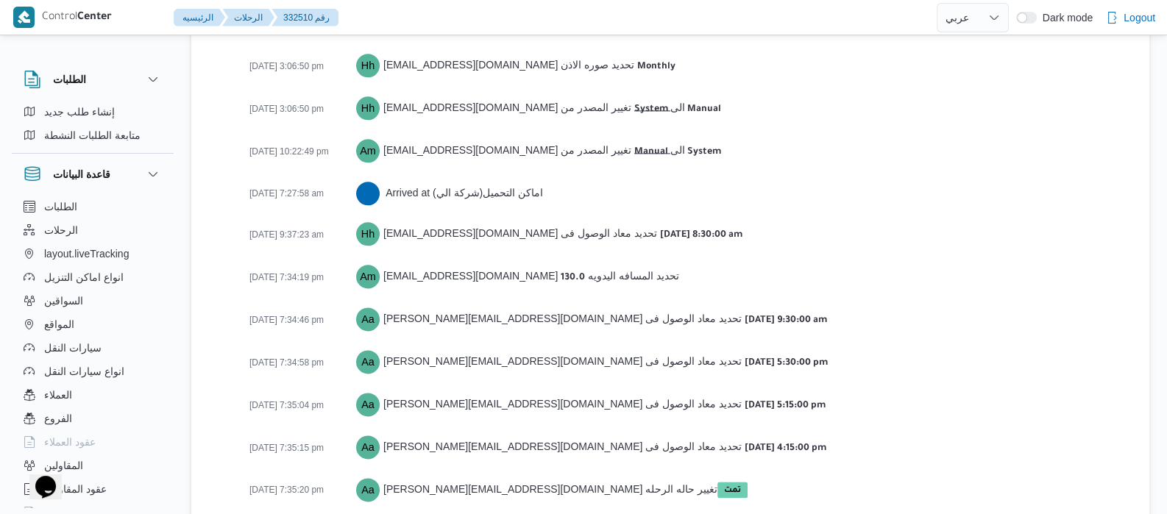
scroll to position [2379, 0]
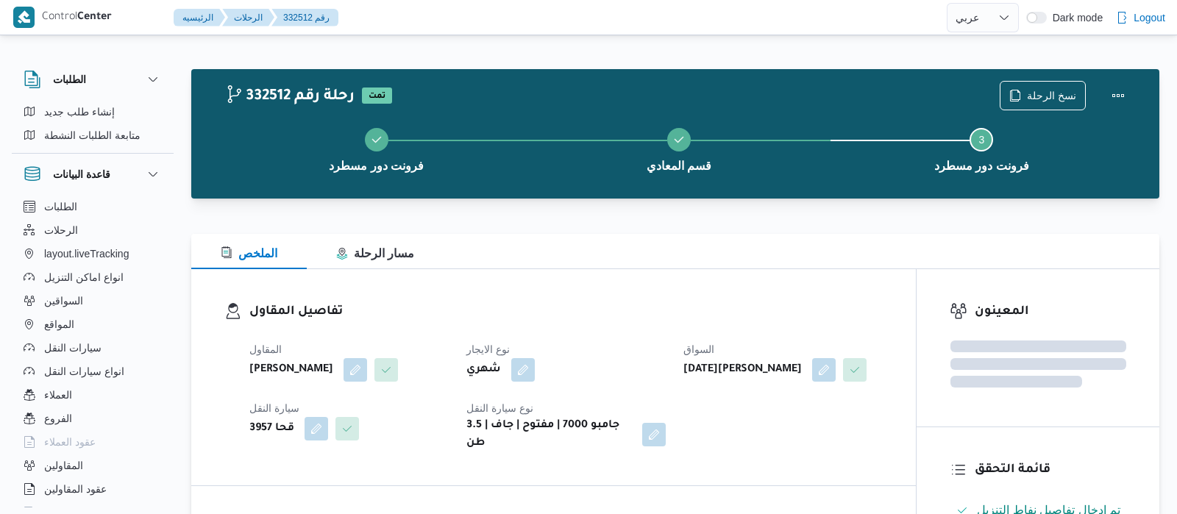
select select "ar"
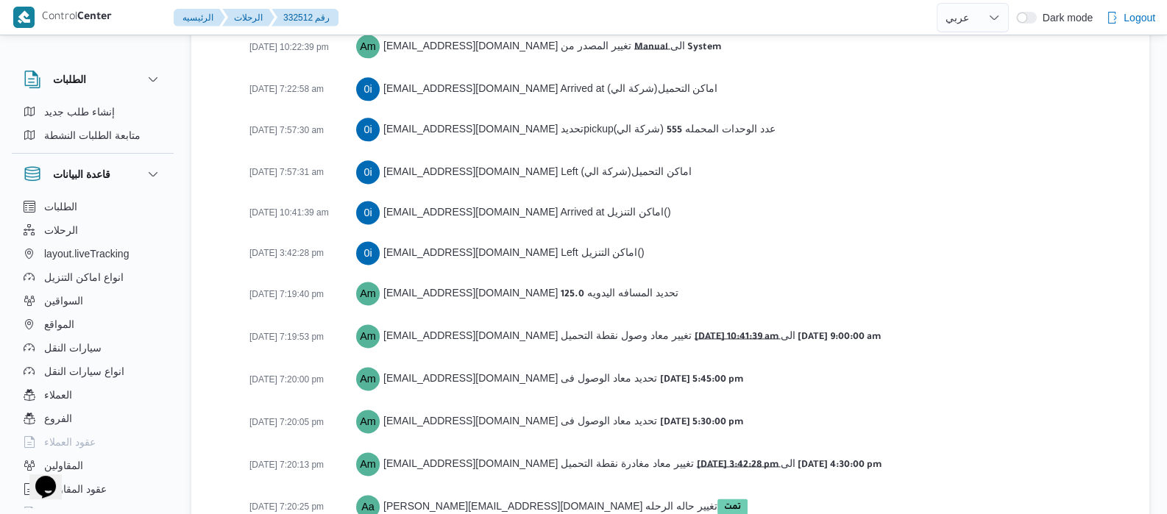
scroll to position [2500, 0]
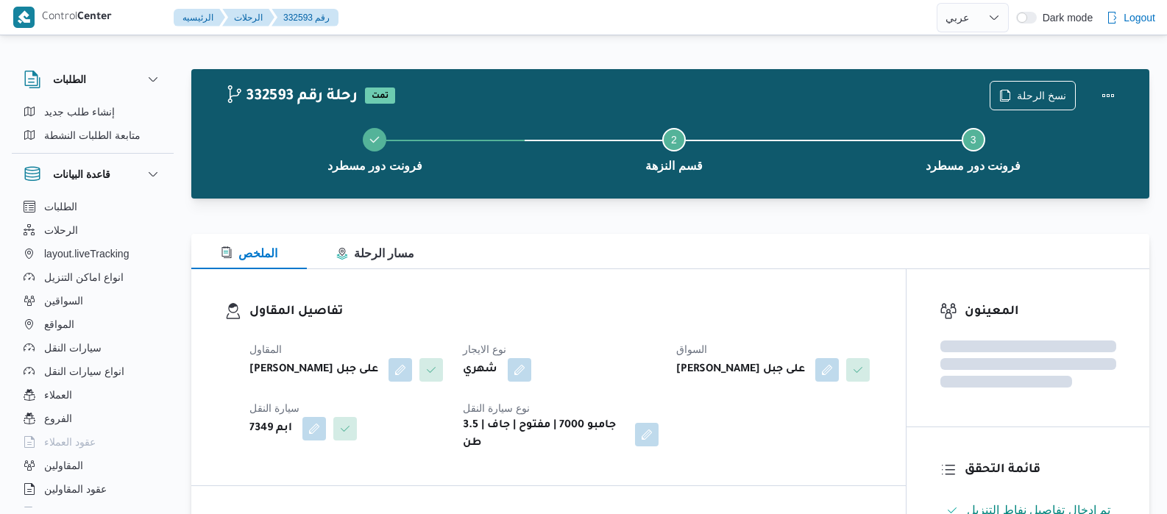
select select "ar"
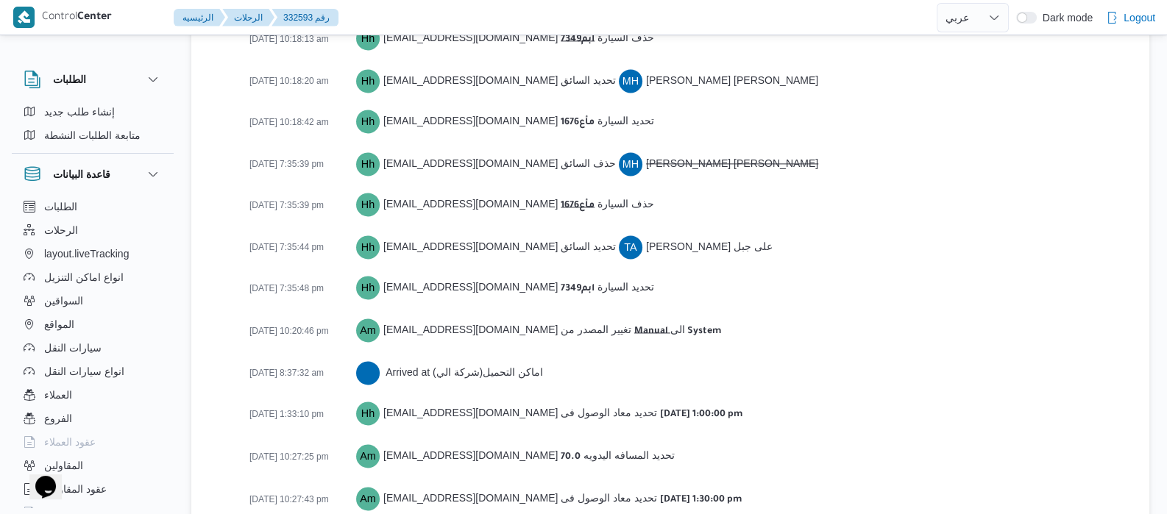
scroll to position [2845, 0]
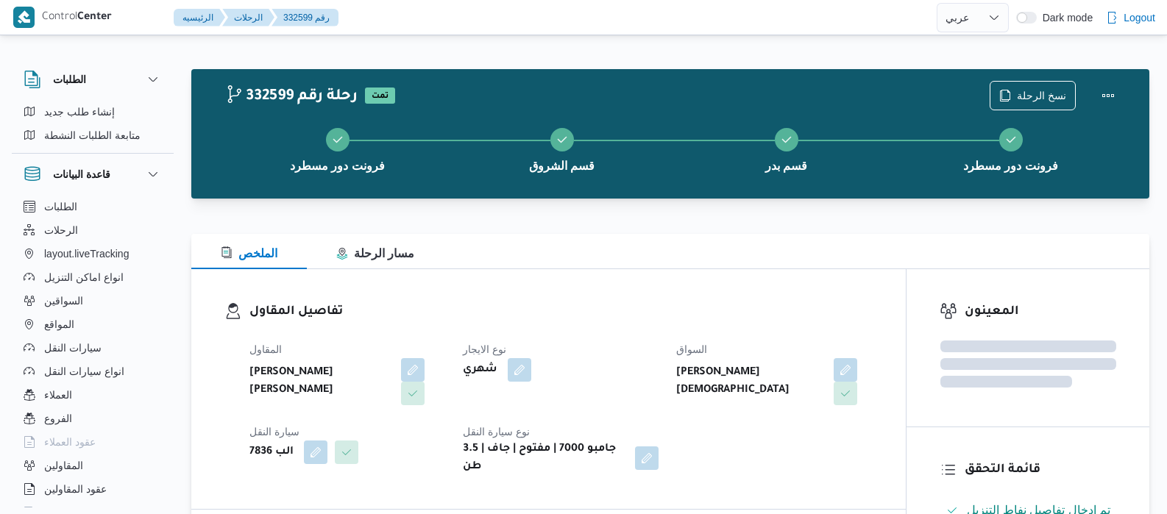
select select "ar"
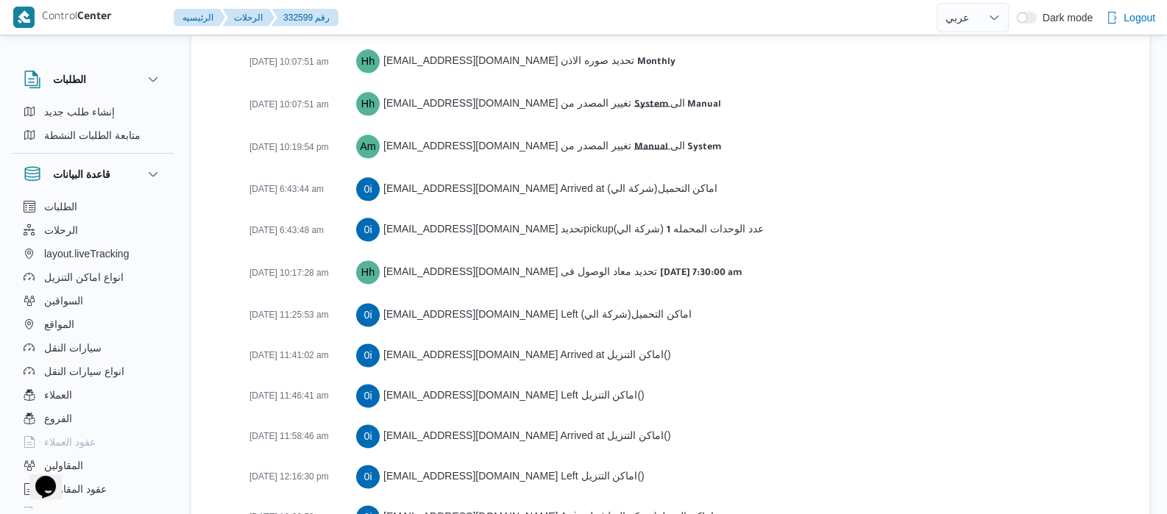
scroll to position [2784, 0]
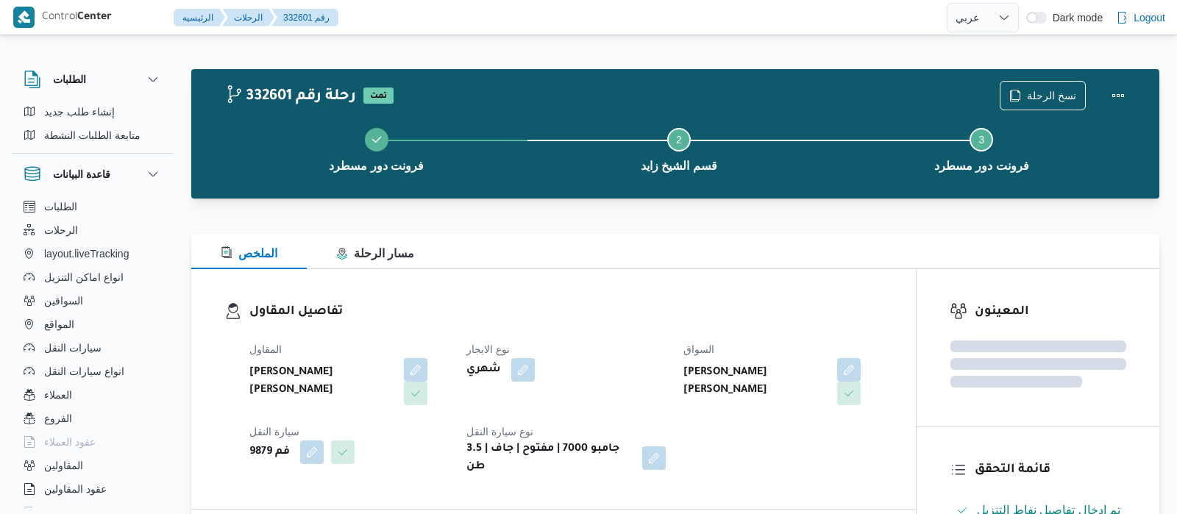
select select "ar"
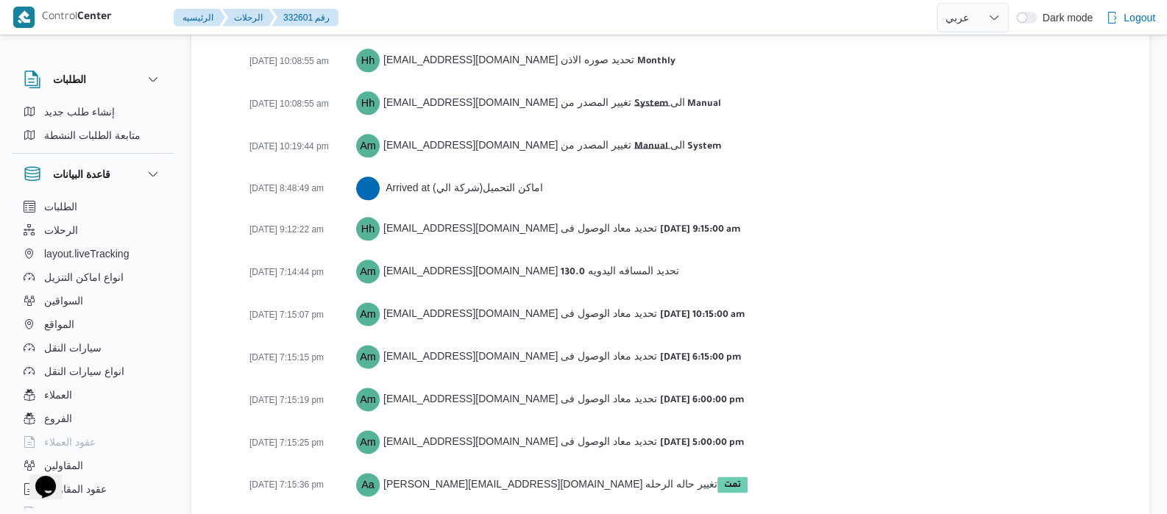
scroll to position [2379, 0]
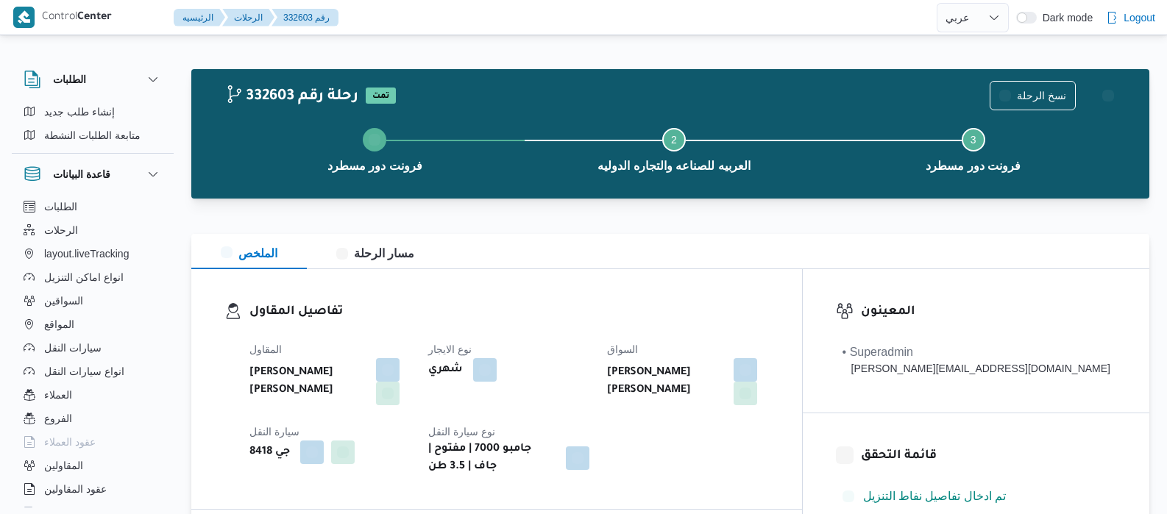
select select "ar"
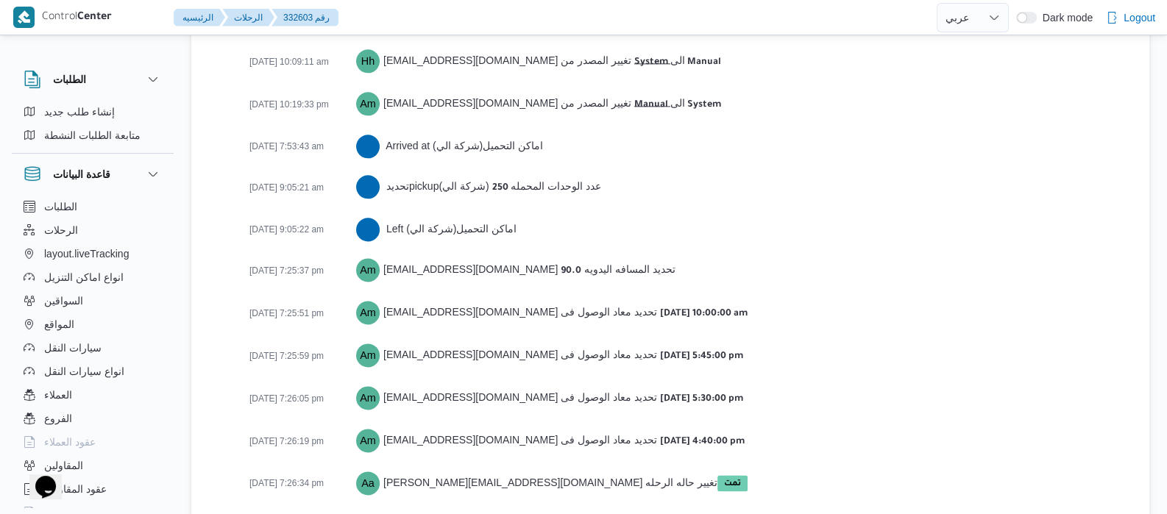
scroll to position [2419, 0]
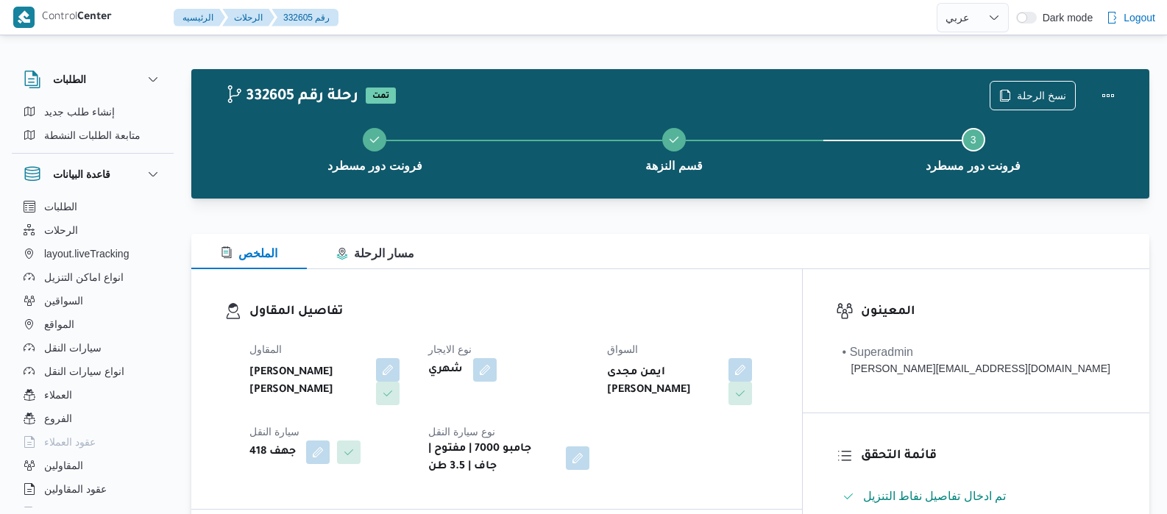
select select "ar"
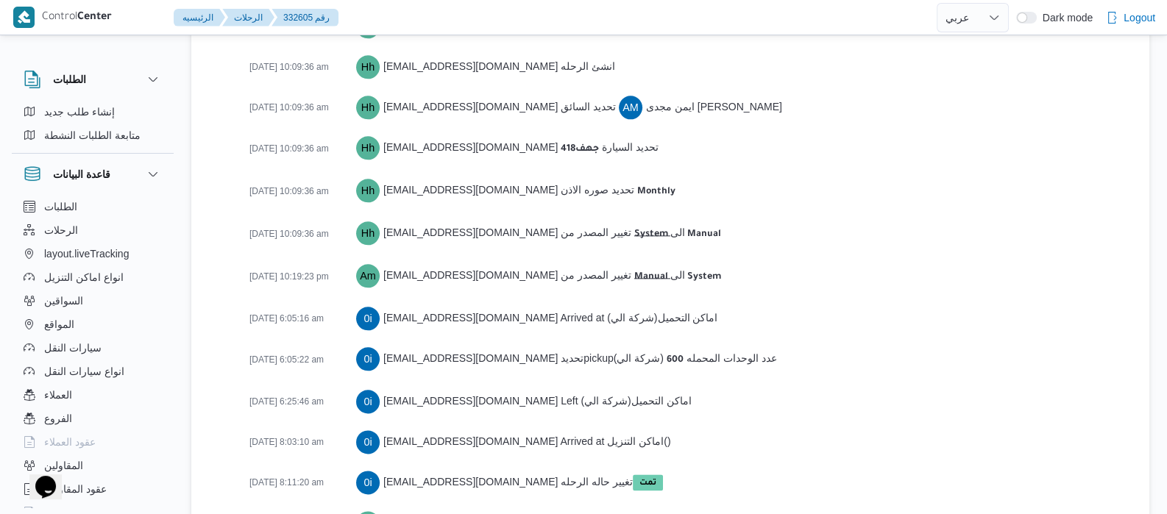
scroll to position [2419, 0]
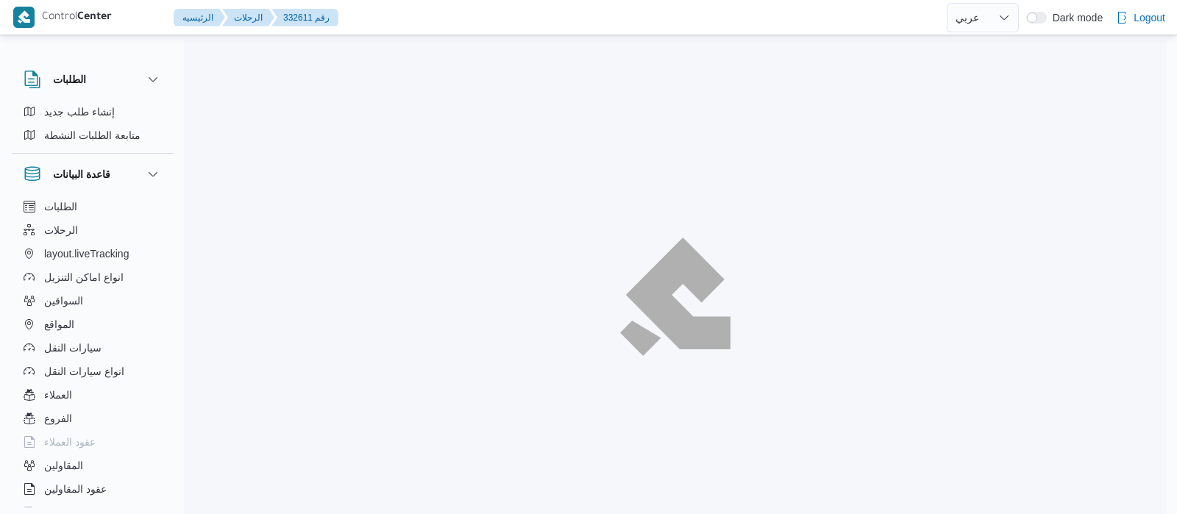
select select "ar"
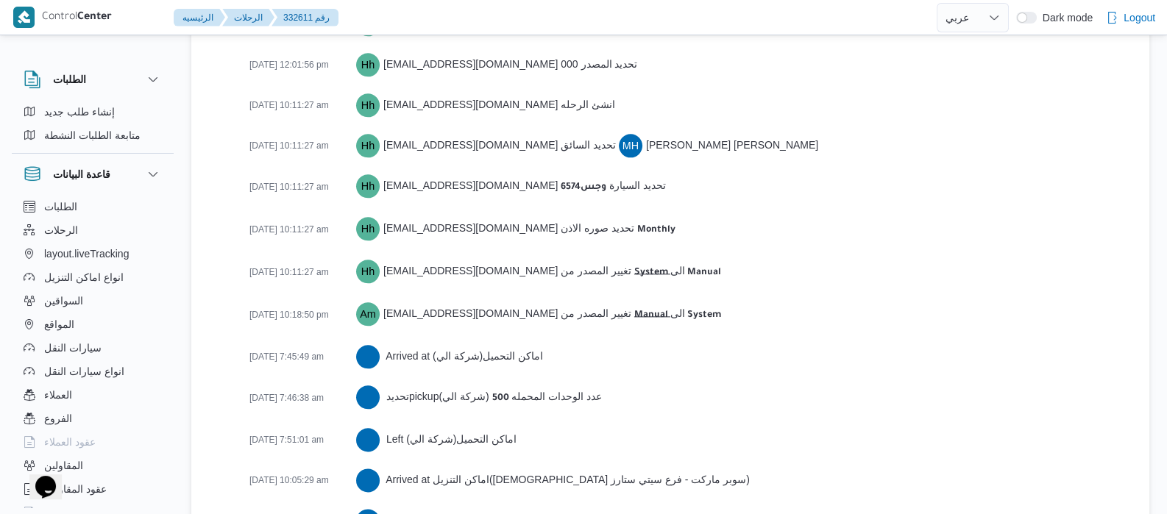
scroll to position [2390, 0]
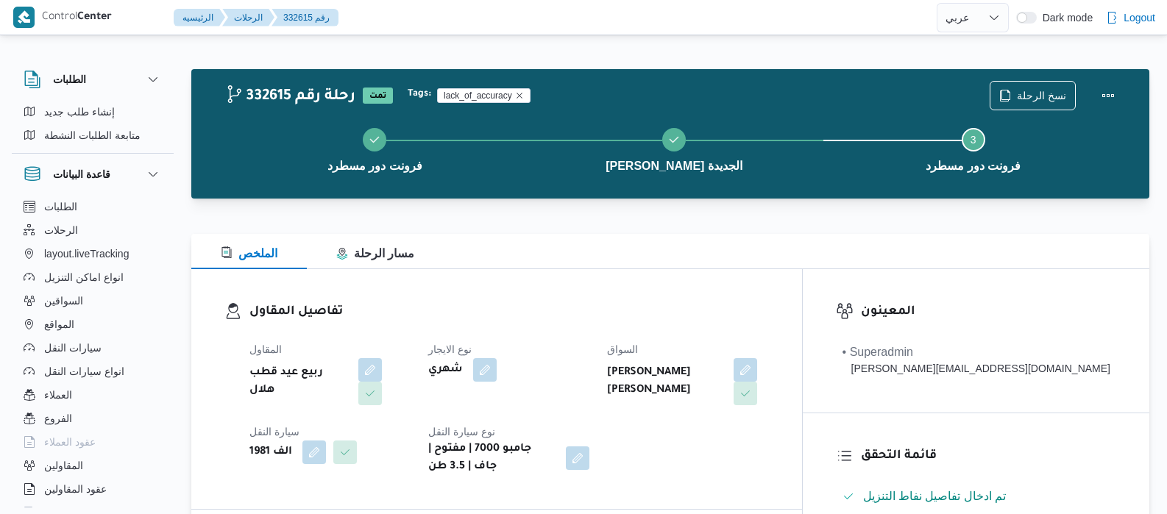
select select "ar"
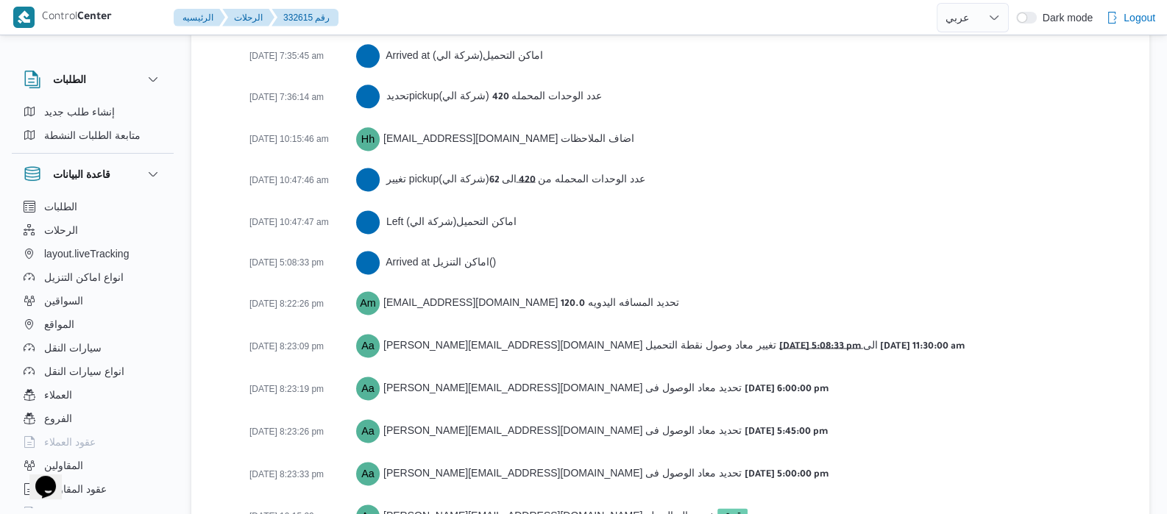
scroll to position [2541, 0]
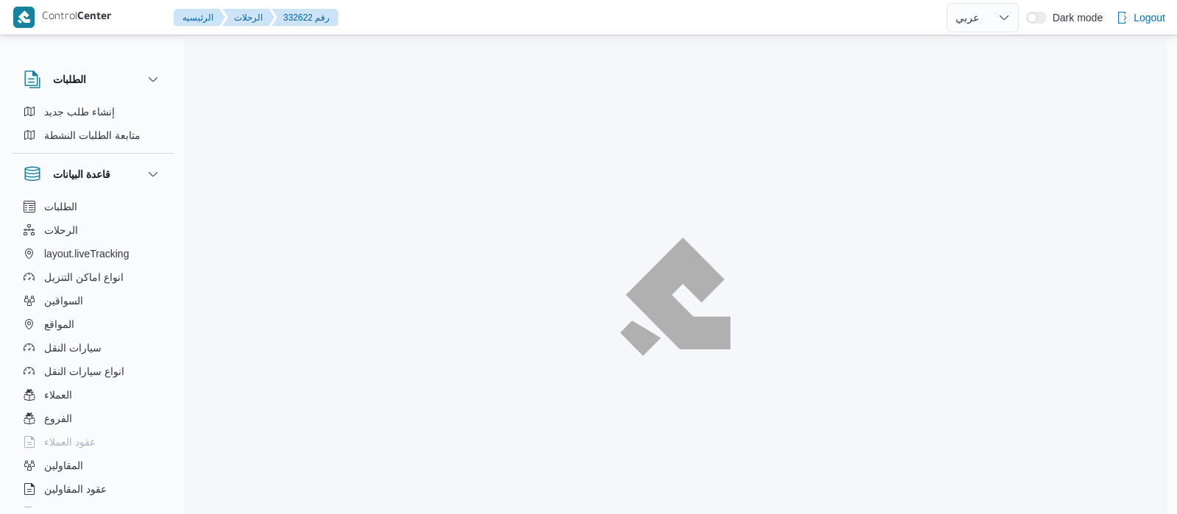
select select "ar"
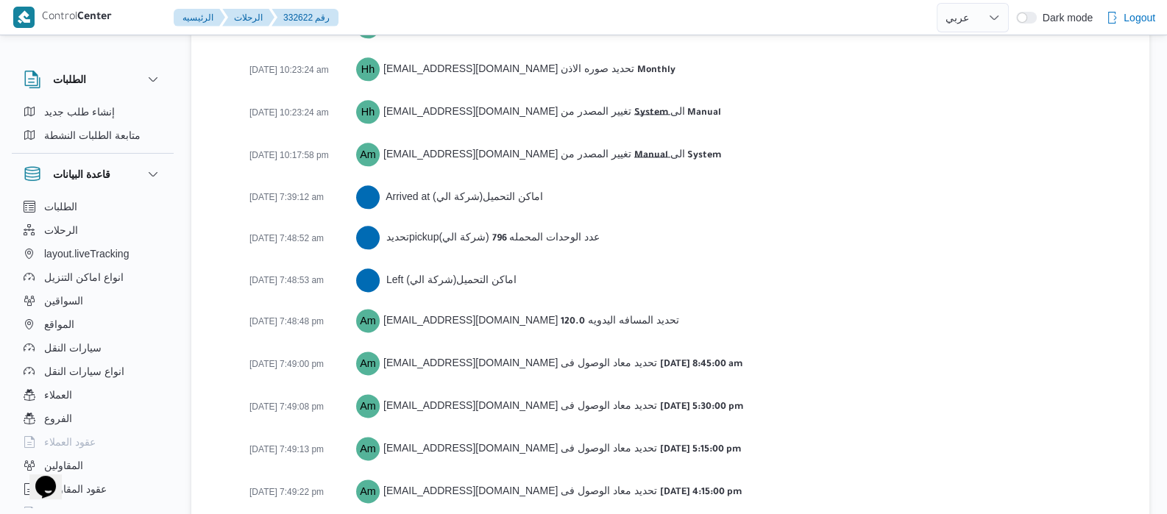
scroll to position [2396, 0]
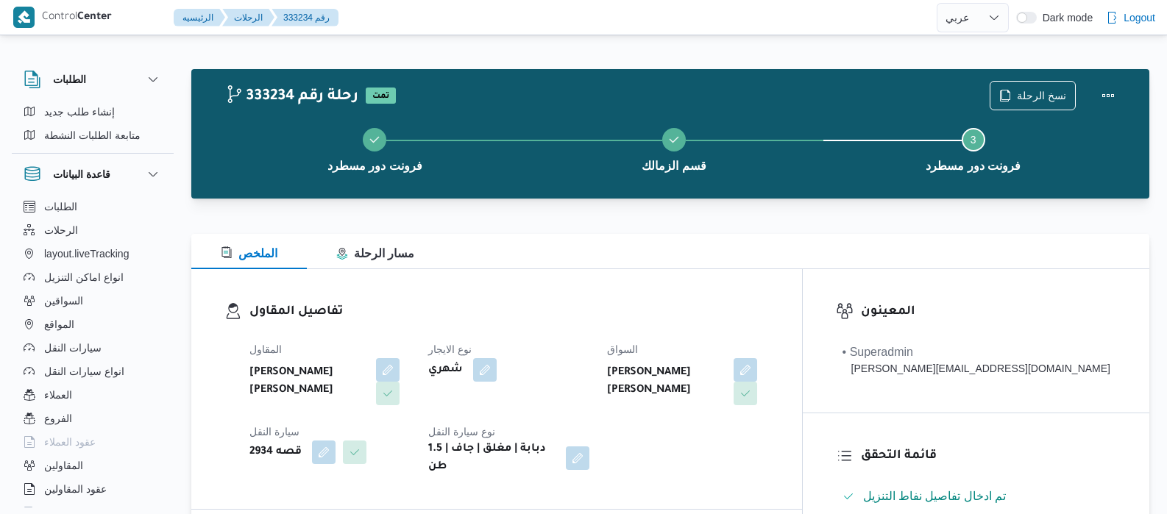
select select "ar"
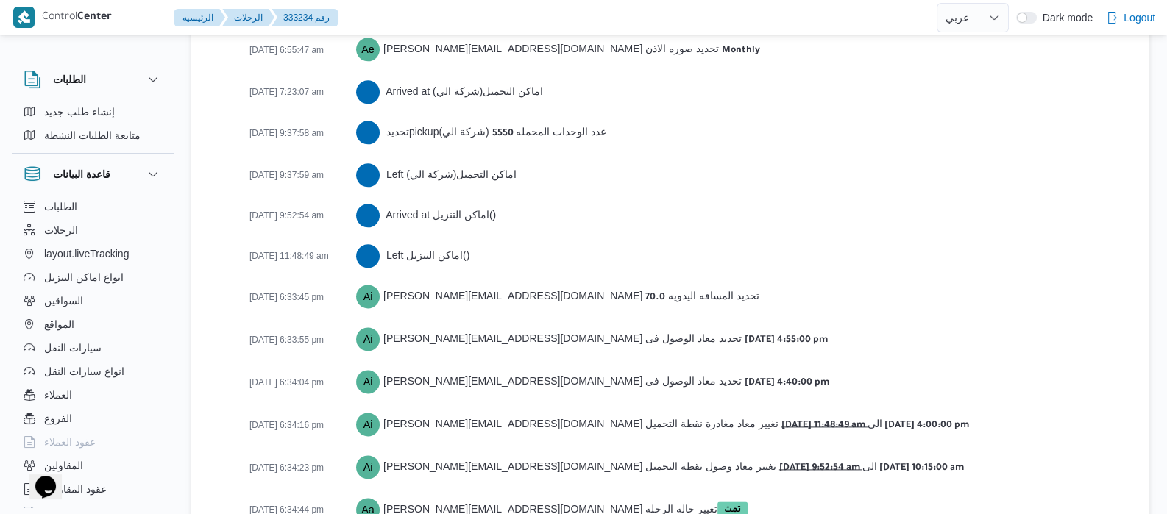
scroll to position [2407, 0]
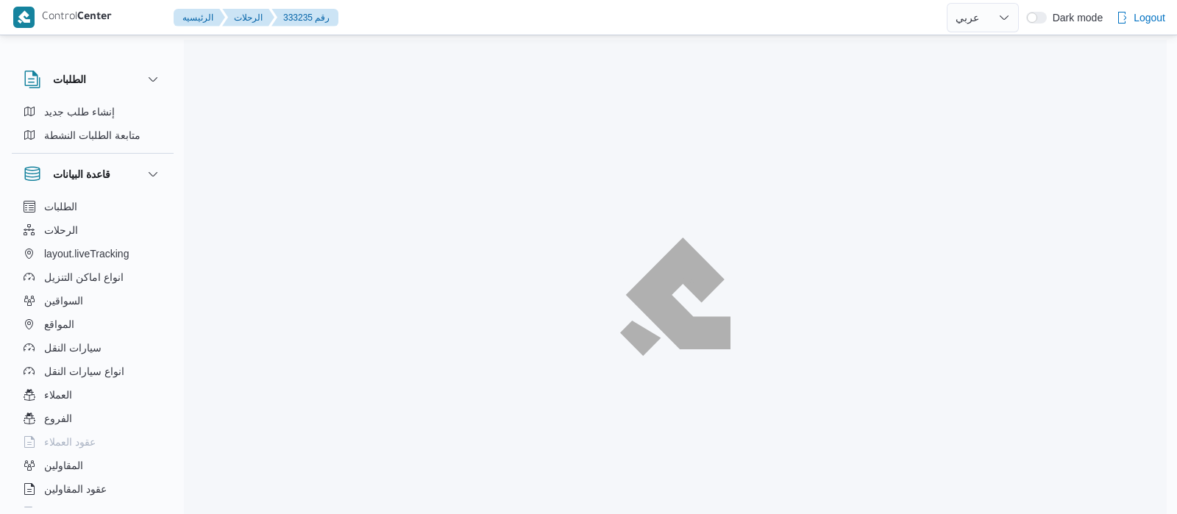
select select "ar"
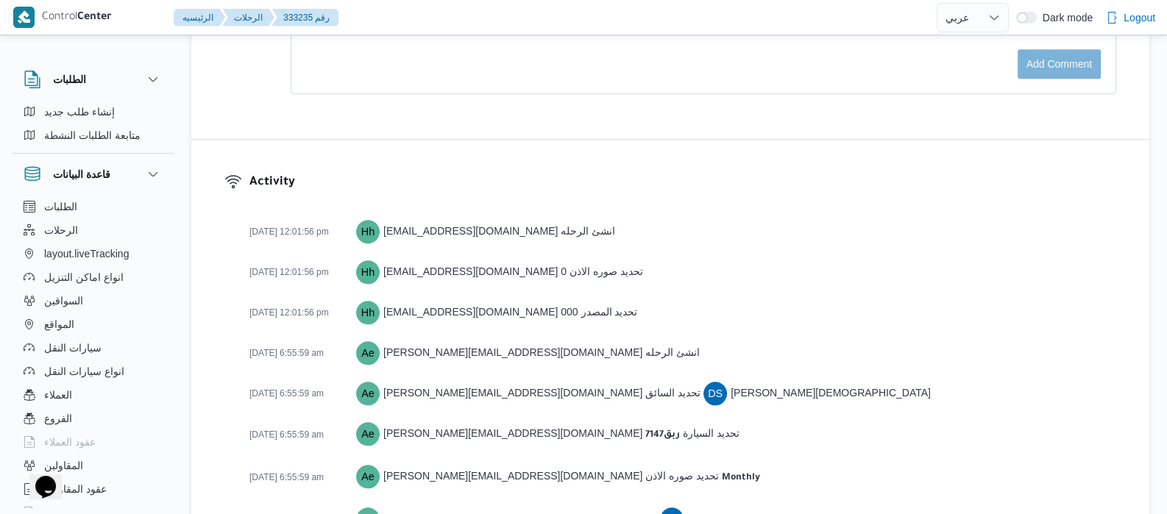
scroll to position [2365, 0]
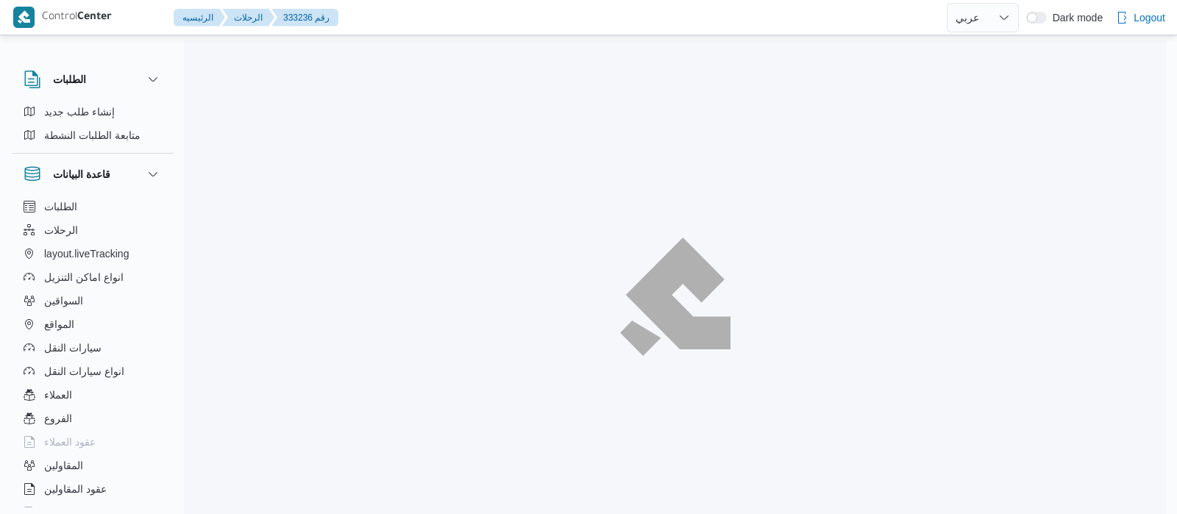
select select "ar"
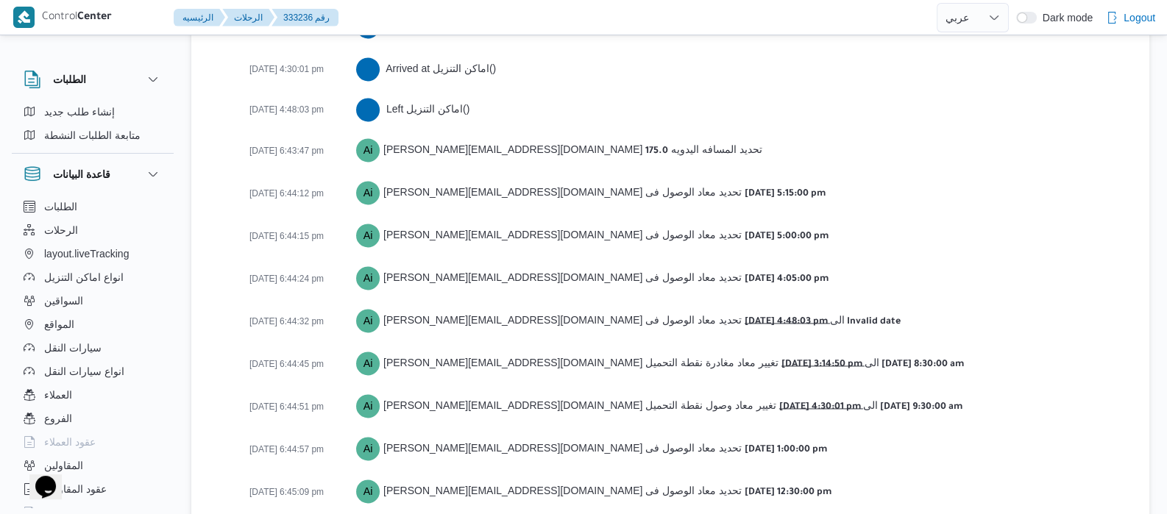
scroll to position [2651, 0]
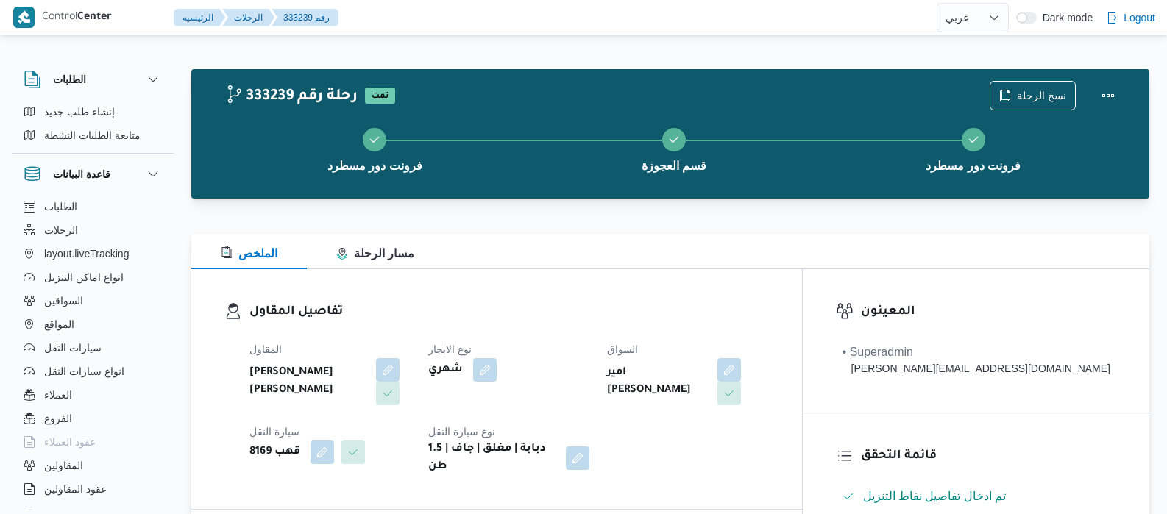
select select "ar"
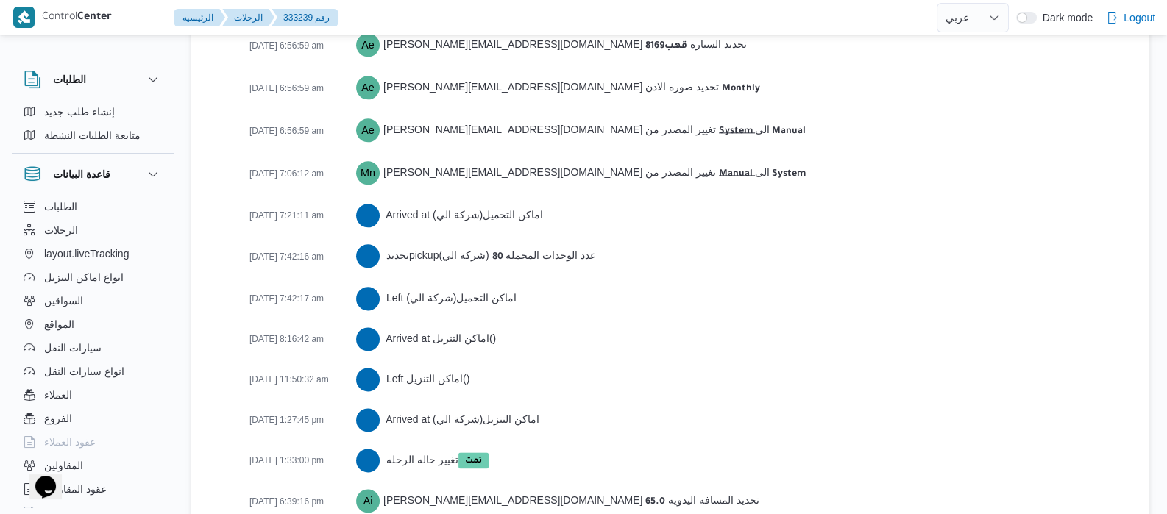
scroll to position [2406, 0]
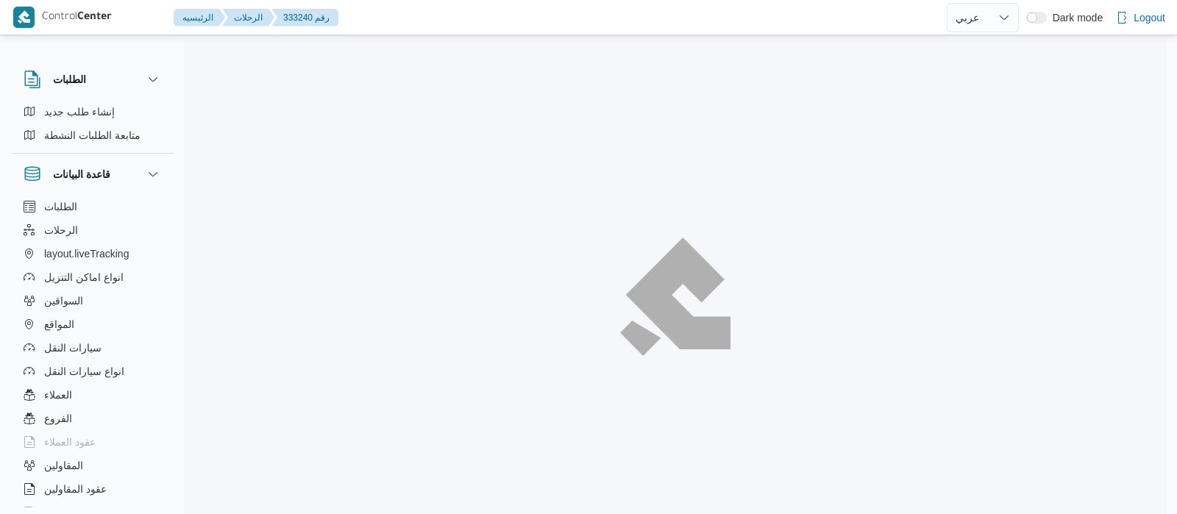
select select "ar"
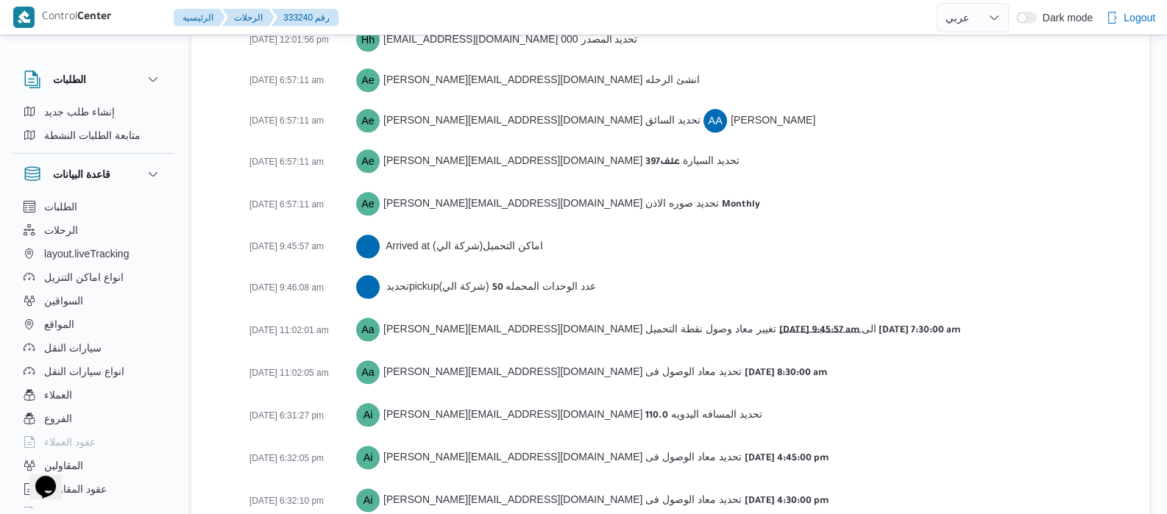
scroll to position [2184, 0]
